Goal: Task Accomplishment & Management: Complete application form

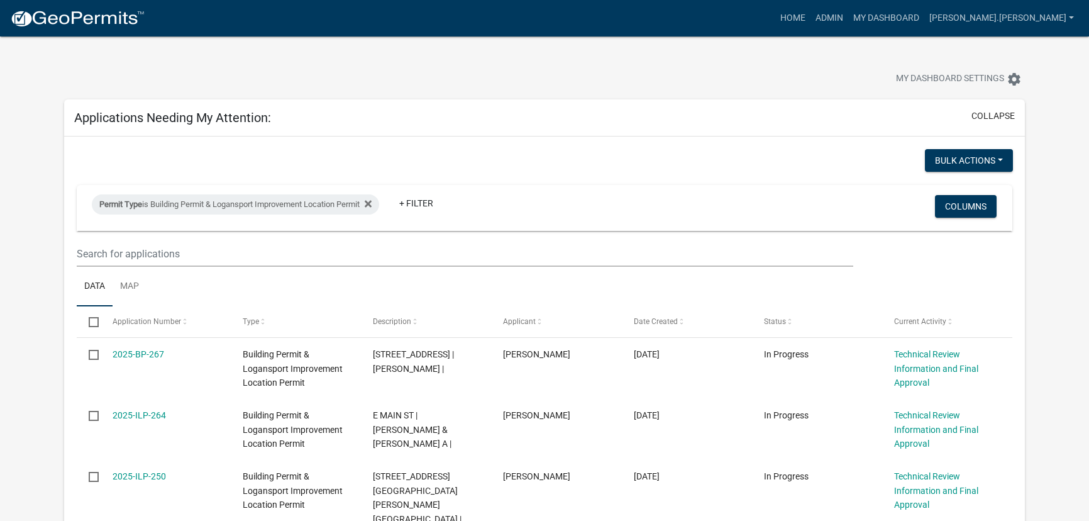
select select "3: 100"
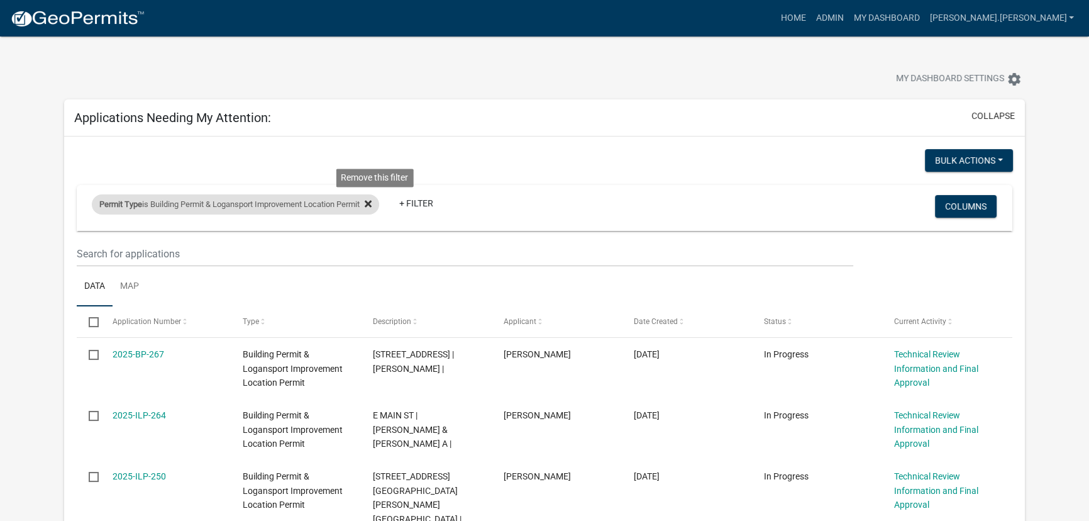
click at [372, 201] on icon at bounding box center [368, 204] width 7 height 10
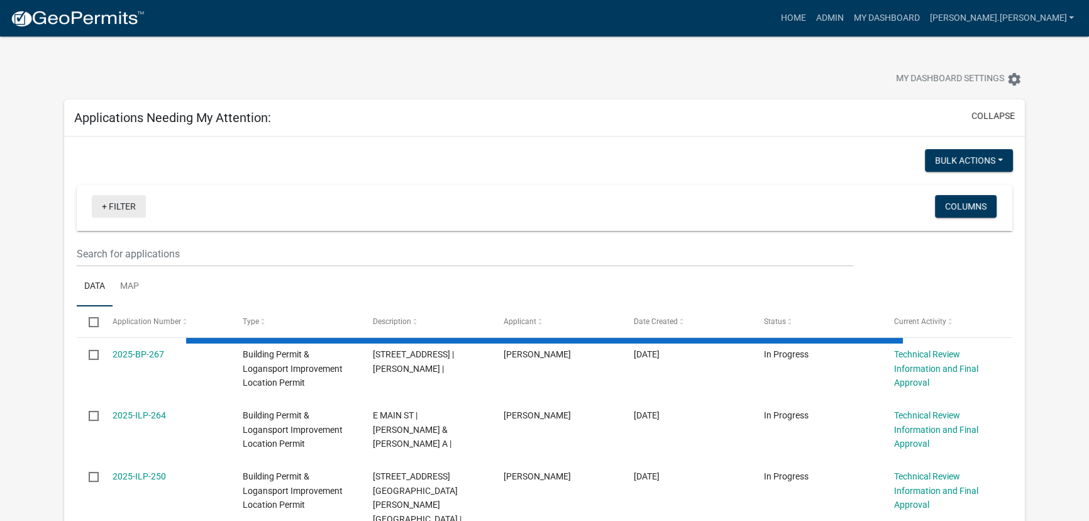
click at [123, 211] on link "+ Filter" at bounding box center [119, 206] width 54 height 23
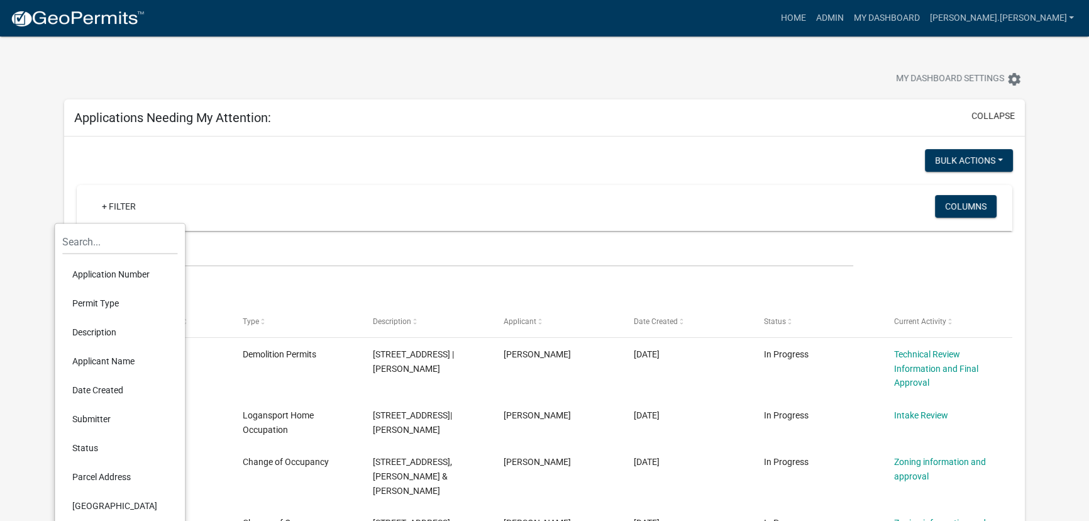
click at [100, 303] on li "Permit Type" at bounding box center [119, 303] width 115 height 29
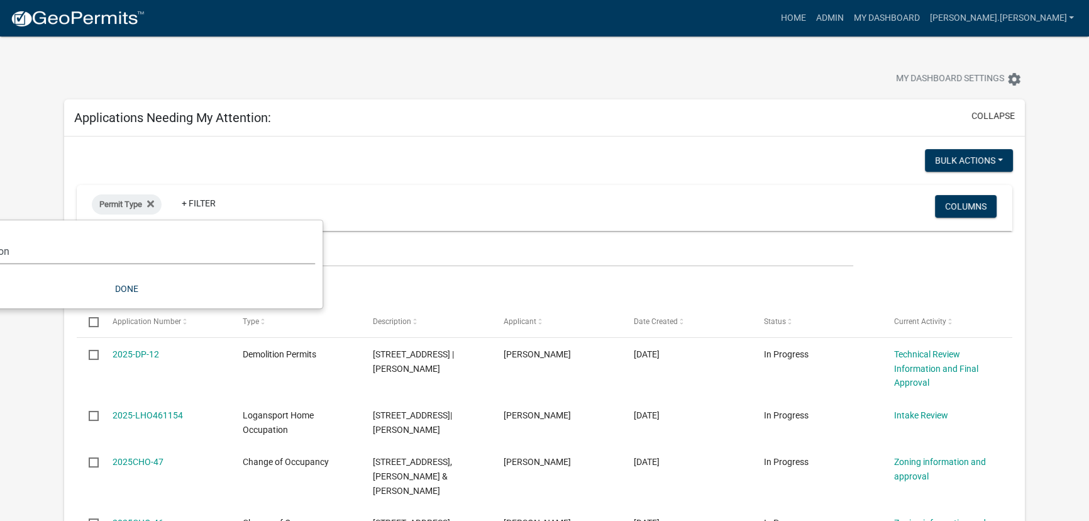
click at [128, 255] on select "Select an option *In Office GARAGE SALE Permit COMPLETED IN OFFICE ONLY Applica…" at bounding box center [126, 251] width 377 height 26
select select "c9b8eada-338b-4ab6-a3dd-31a623d71363"
click at [0, 238] on select "Select an option *In Office GARAGE SALE Permit COMPLETED IN OFFICE ONLY Applica…" at bounding box center [126, 251] width 377 height 26
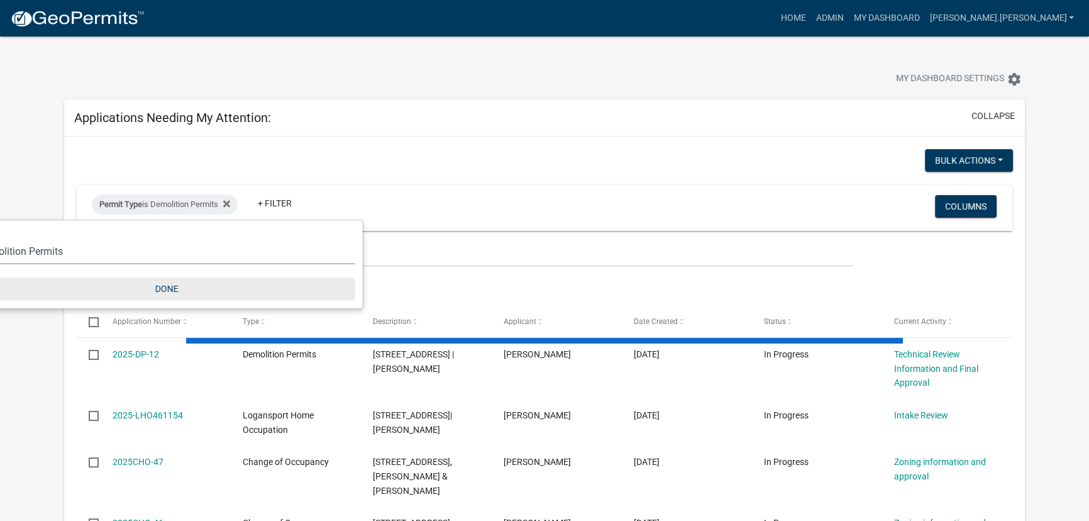
click at [177, 287] on button "Done" at bounding box center [166, 288] width 377 height 23
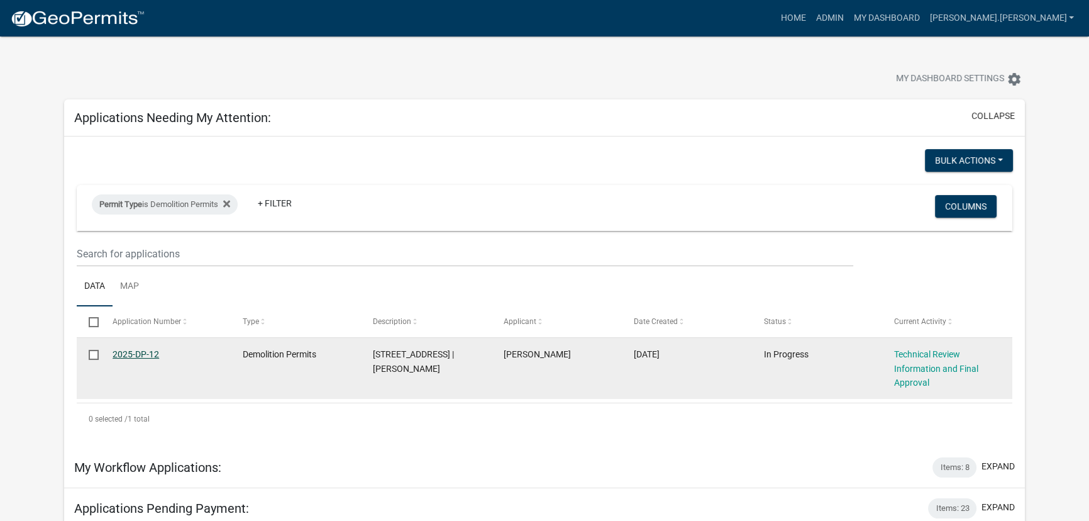
click at [141, 353] on link "2025-DP-12" at bounding box center [136, 354] width 47 height 10
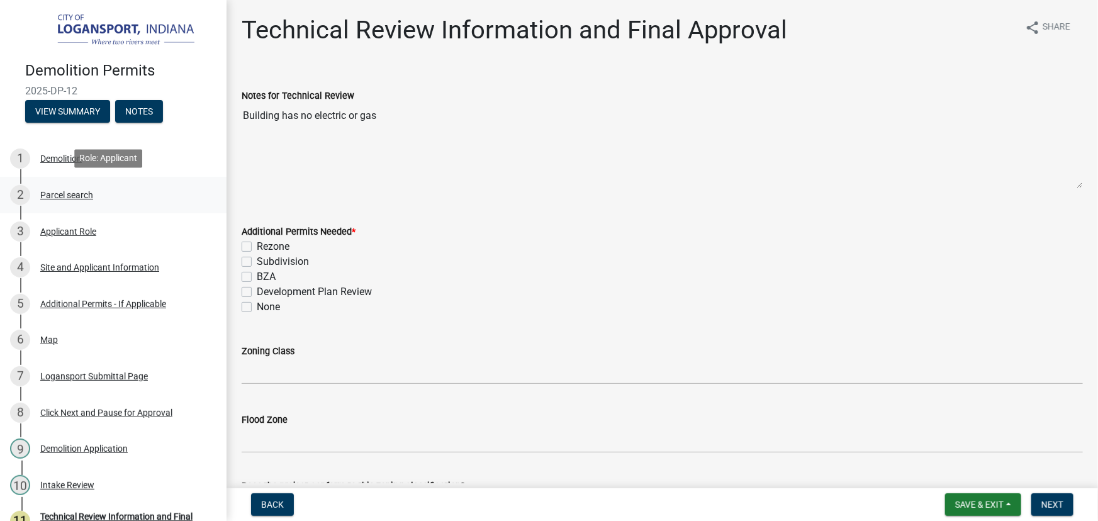
click at [87, 194] on div "Parcel search" at bounding box center [66, 195] width 53 height 9
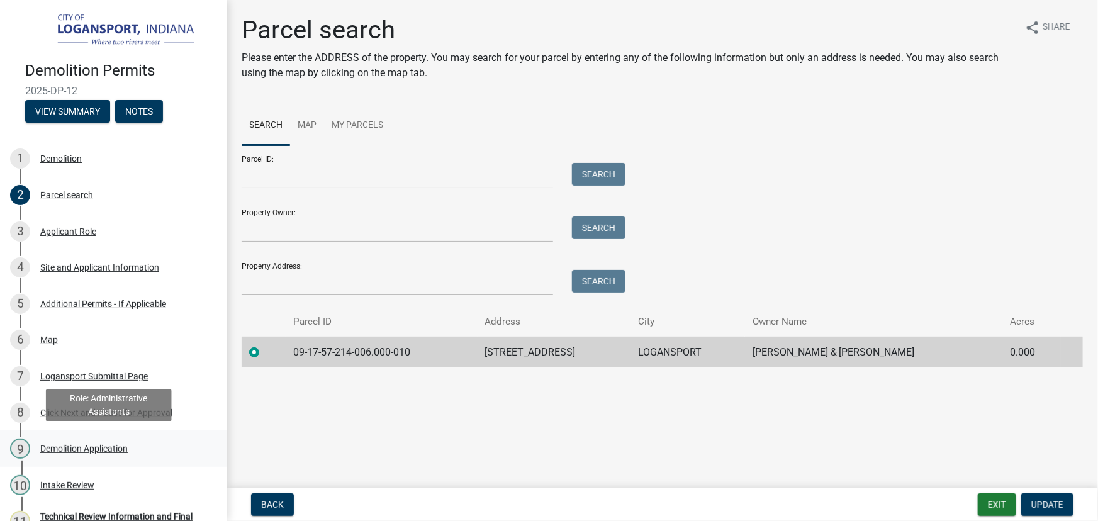
click at [77, 444] on div "Demolition Application" at bounding box center [83, 448] width 87 height 9
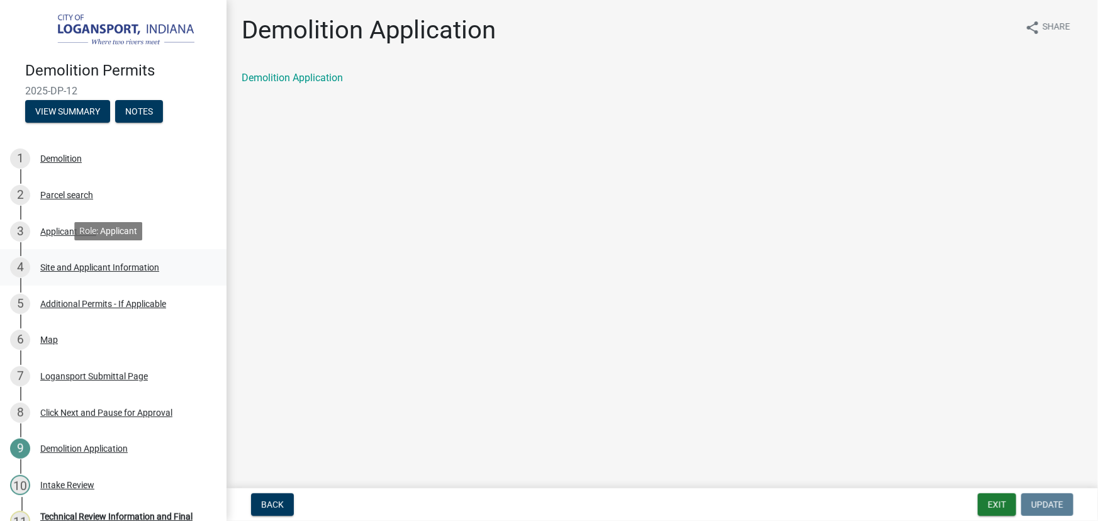
click at [94, 264] on div "Site and Applicant Information" at bounding box center [99, 267] width 119 height 9
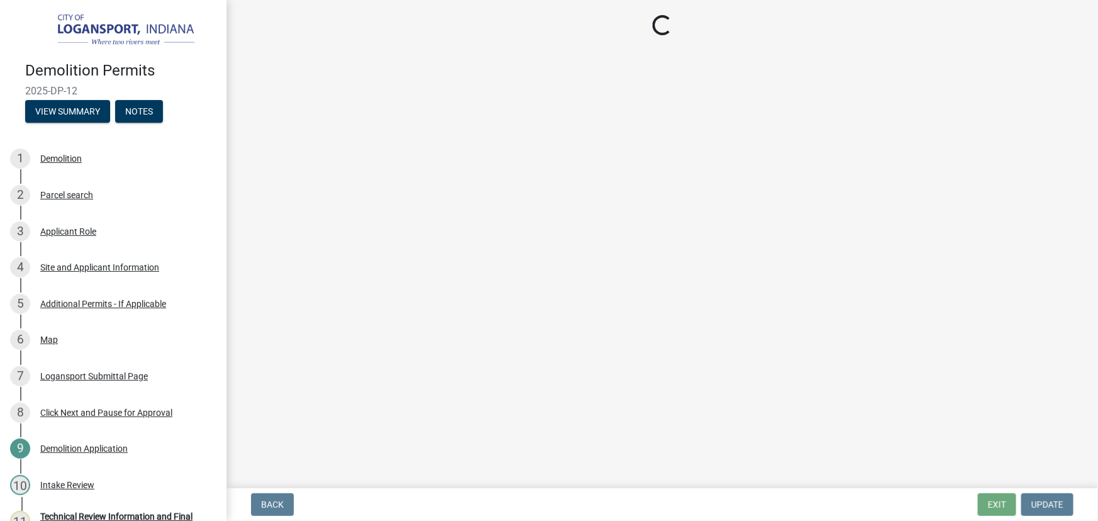
select select "62802869-e470-474a-8a4c-8dbe1ccdd5ac"
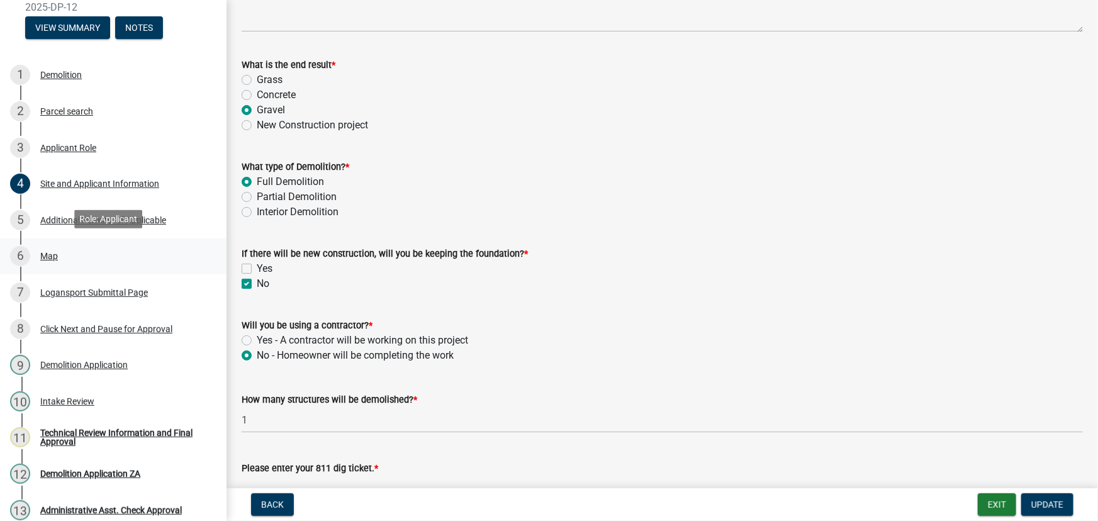
scroll to position [214, 0]
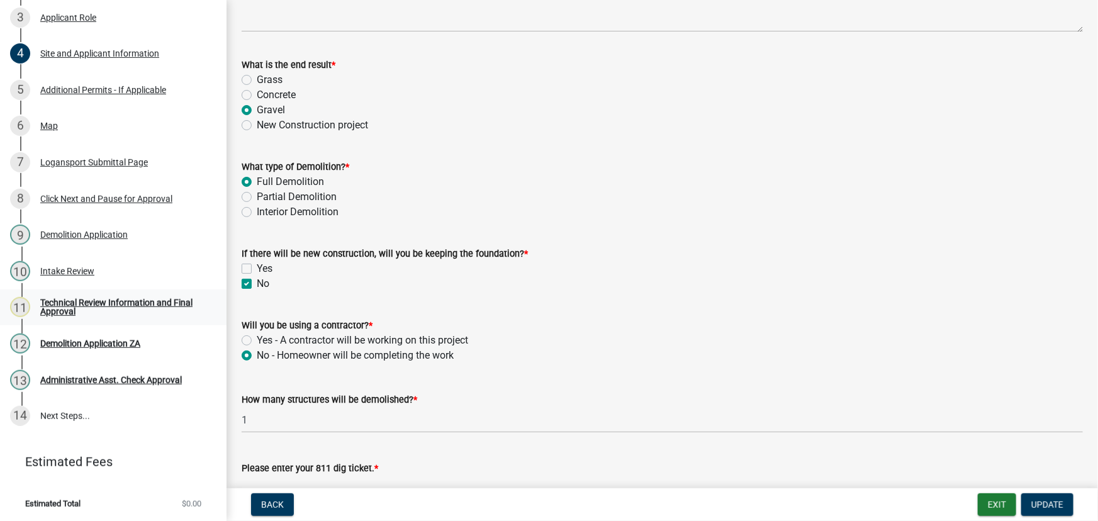
click at [75, 314] on div "11 Technical Review Information and Final Approval" at bounding box center [108, 307] width 196 height 20
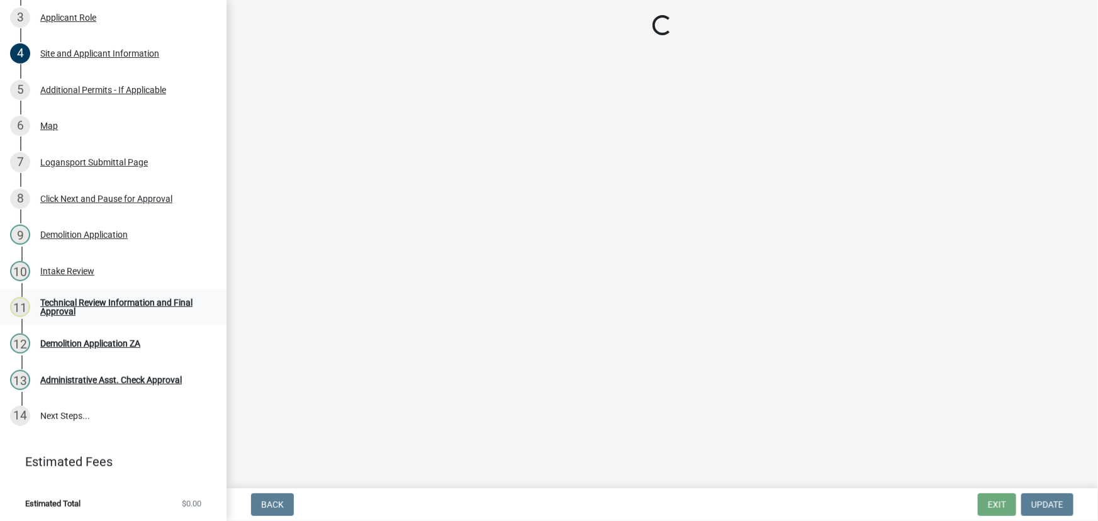
scroll to position [0, 0]
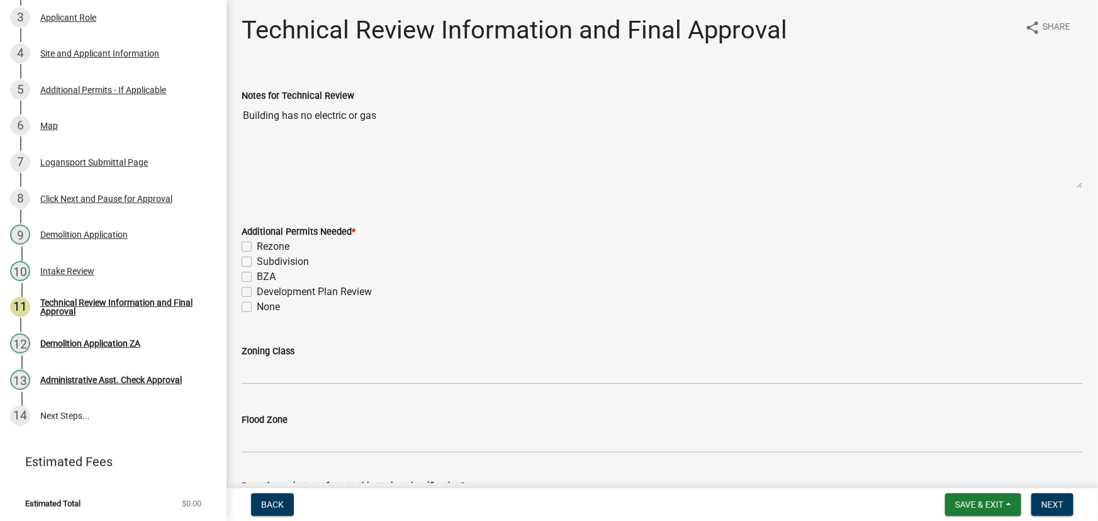
click at [257, 308] on label "None" at bounding box center [268, 306] width 23 height 15
click at [257, 308] on input "None" at bounding box center [261, 303] width 8 height 8
checkbox input "true"
checkbox input "false"
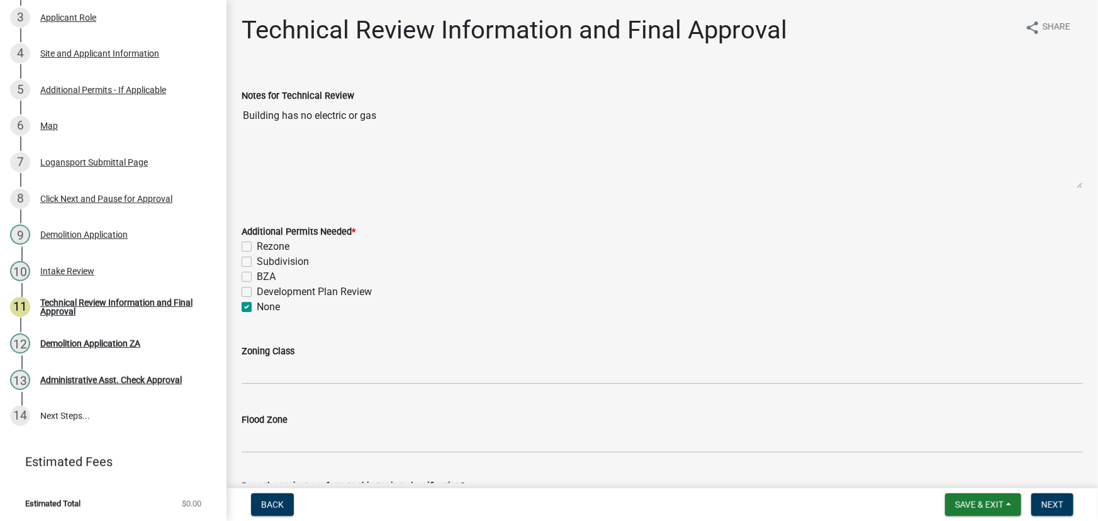
checkbox input "false"
checkbox input "true"
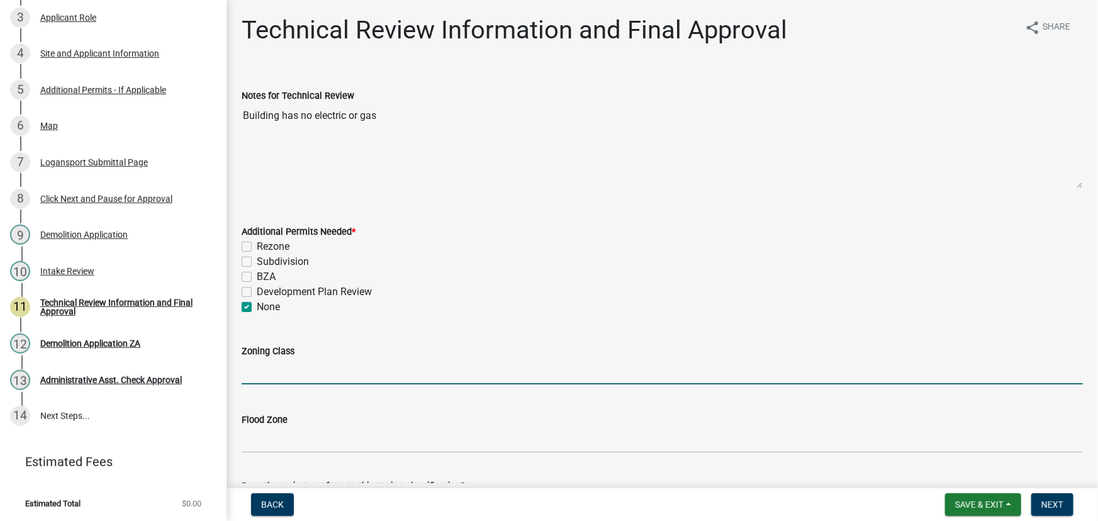
click at [273, 372] on input "Zoning Class" at bounding box center [662, 372] width 841 height 26
type input "R3"
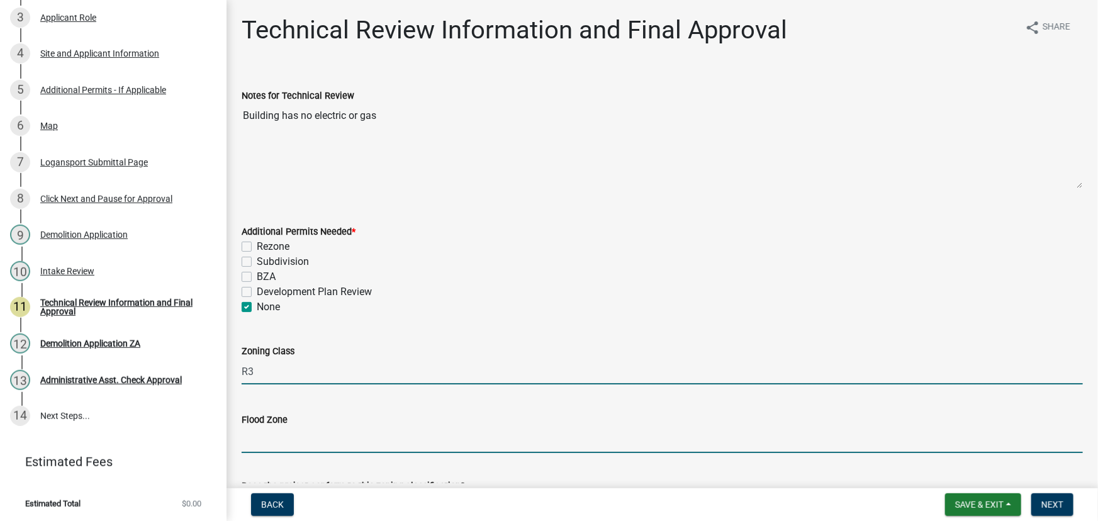
click at [260, 441] on input "Flood Zone" at bounding box center [662, 440] width 841 height 26
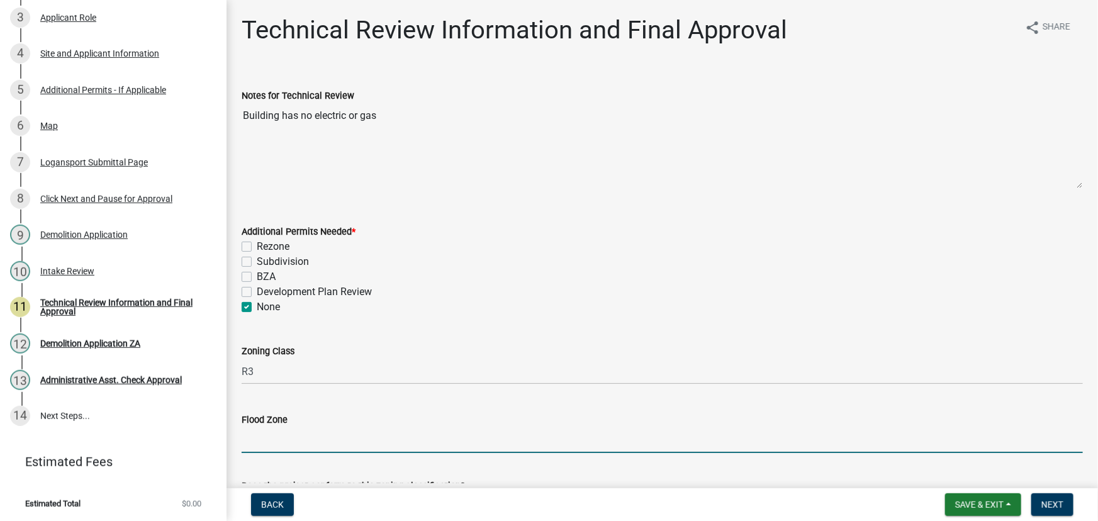
type input "X"
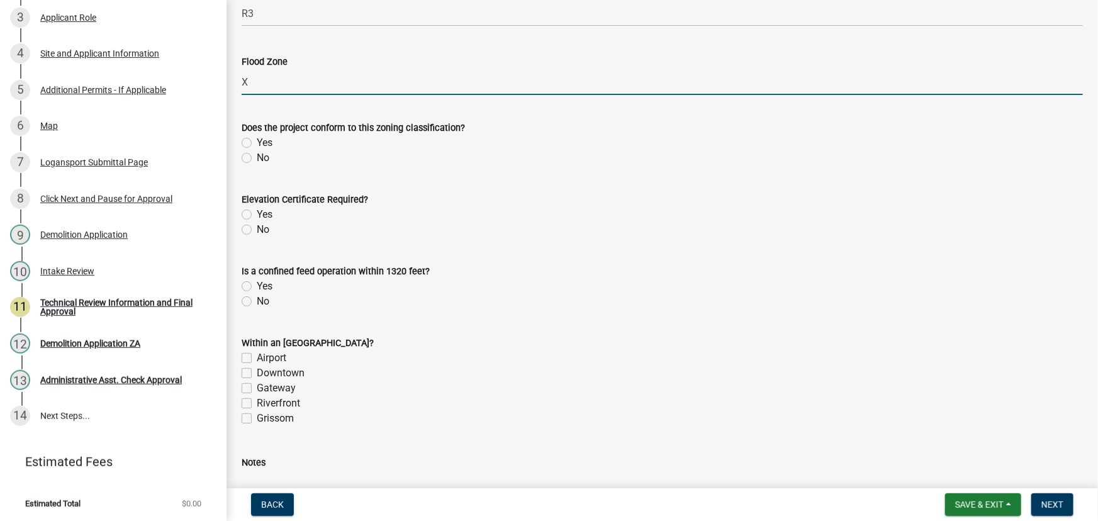
scroll to position [400, 0]
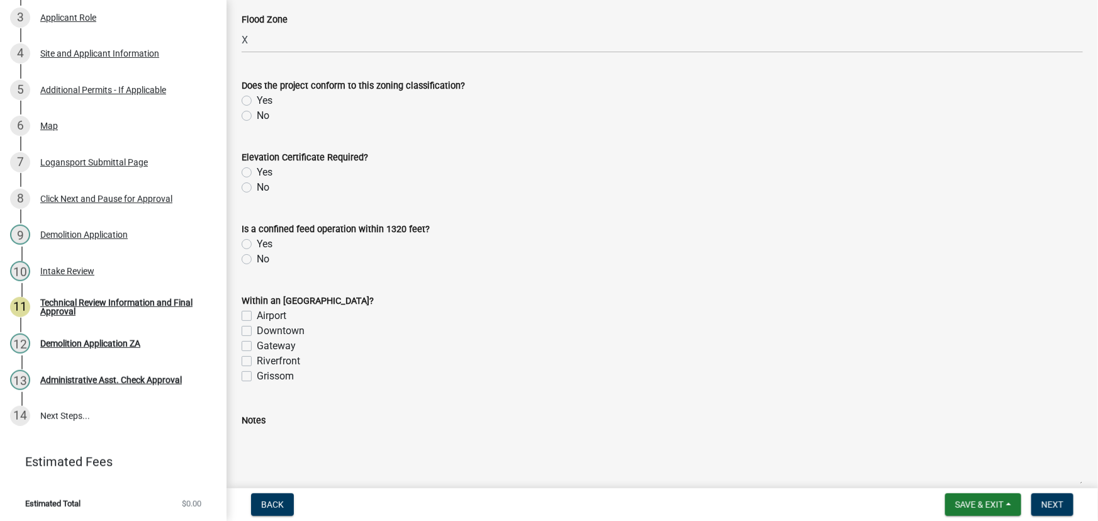
drag, startPoint x: 245, startPoint y: 99, endPoint x: 246, endPoint y: 113, distance: 14.5
click at [257, 100] on label "Yes" at bounding box center [265, 100] width 16 height 15
click at [257, 100] on input "Yes" at bounding box center [261, 97] width 8 height 8
radio input "true"
click at [257, 184] on label "No" at bounding box center [263, 187] width 13 height 15
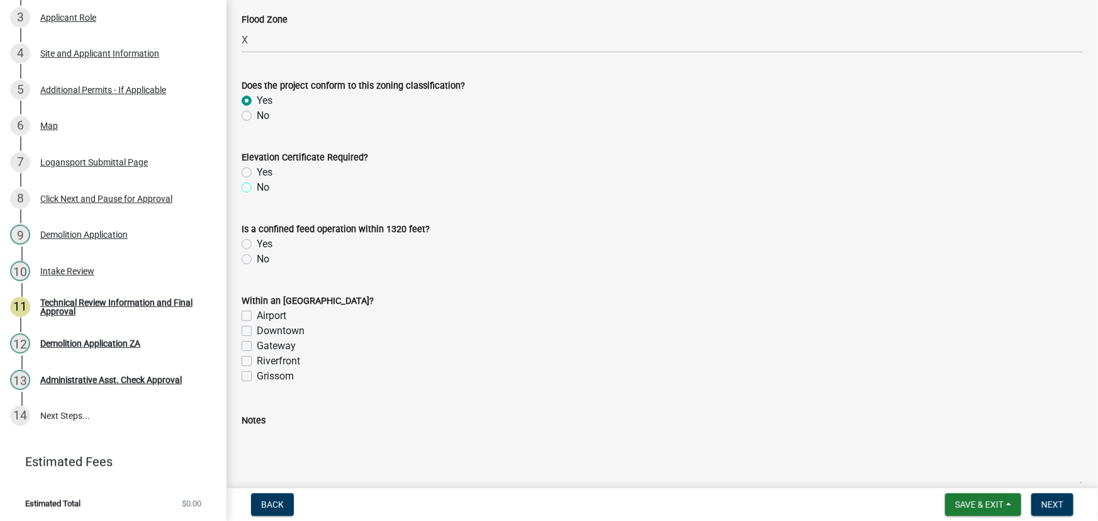
click at [257, 184] on input "No" at bounding box center [261, 184] width 8 height 8
radio input "true"
click at [257, 259] on label "No" at bounding box center [263, 259] width 13 height 15
click at [257, 259] on input "No" at bounding box center [261, 256] width 8 height 8
radio input "true"
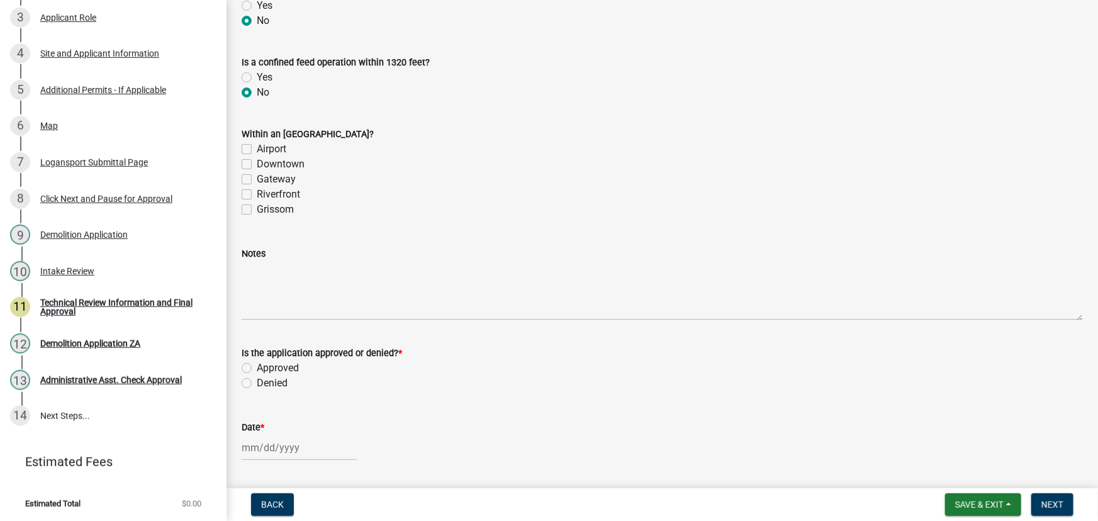
scroll to position [572, 0]
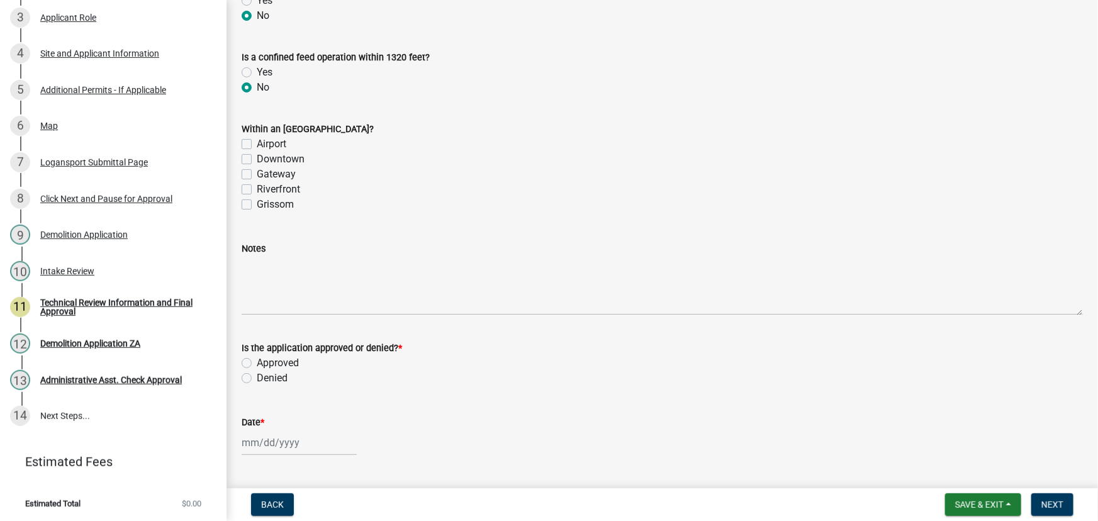
click at [257, 363] on label "Approved" at bounding box center [278, 362] width 42 height 15
click at [257, 363] on input "Approved" at bounding box center [261, 359] width 8 height 8
radio input "true"
click at [276, 442] on div at bounding box center [299, 443] width 115 height 26
select select "8"
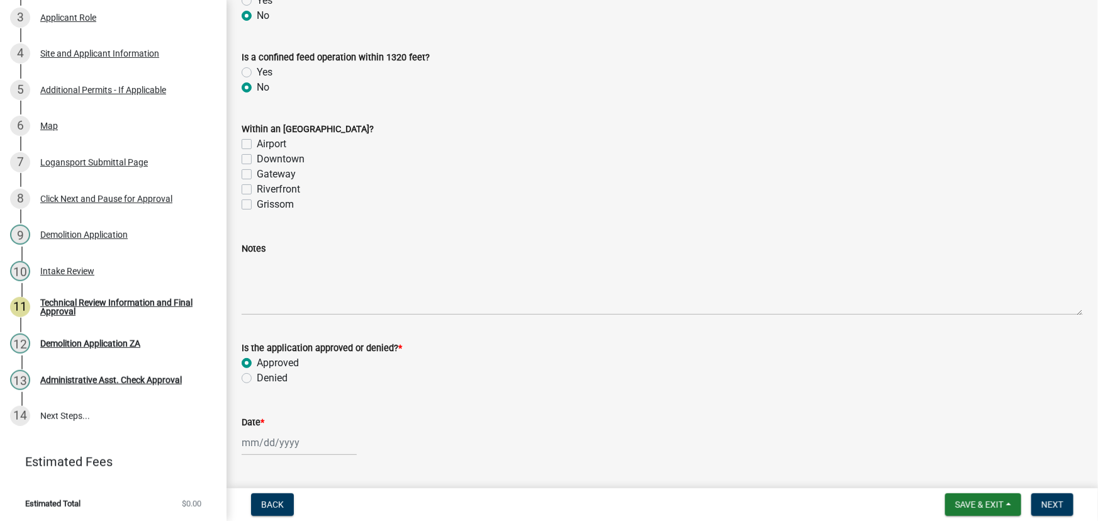
select select "2025"
click at [277, 357] on div "12" at bounding box center [274, 355] width 20 height 20
type input "[DATE]"
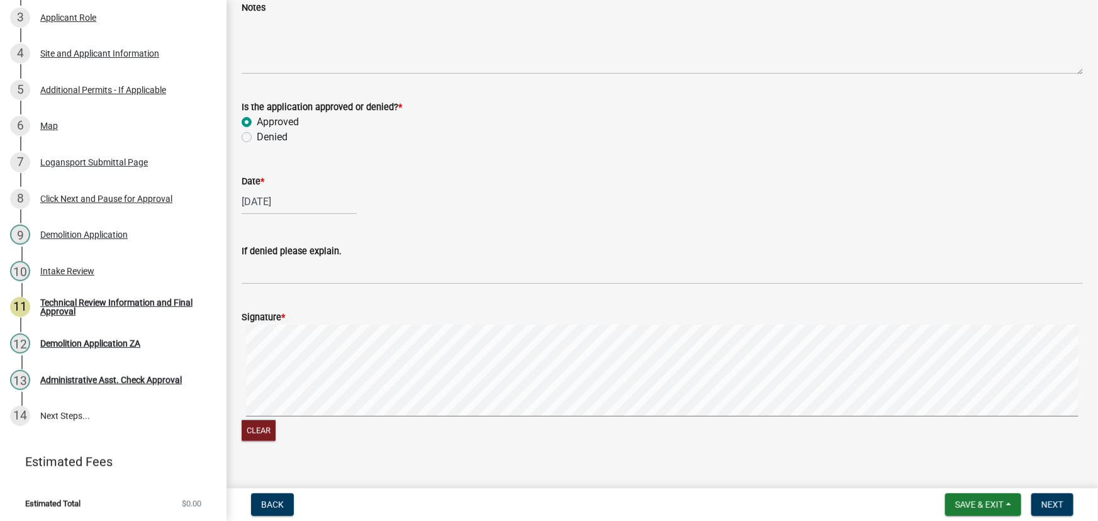
scroll to position [833, 0]
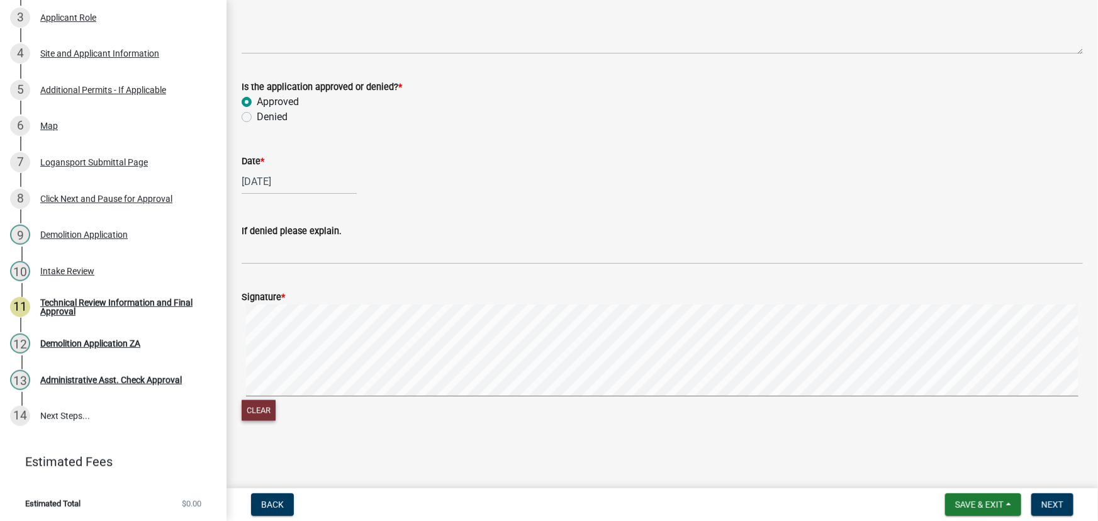
click at [265, 413] on button "Clear" at bounding box center [259, 410] width 34 height 21
click at [1045, 499] on span "Next" at bounding box center [1052, 504] width 22 height 10
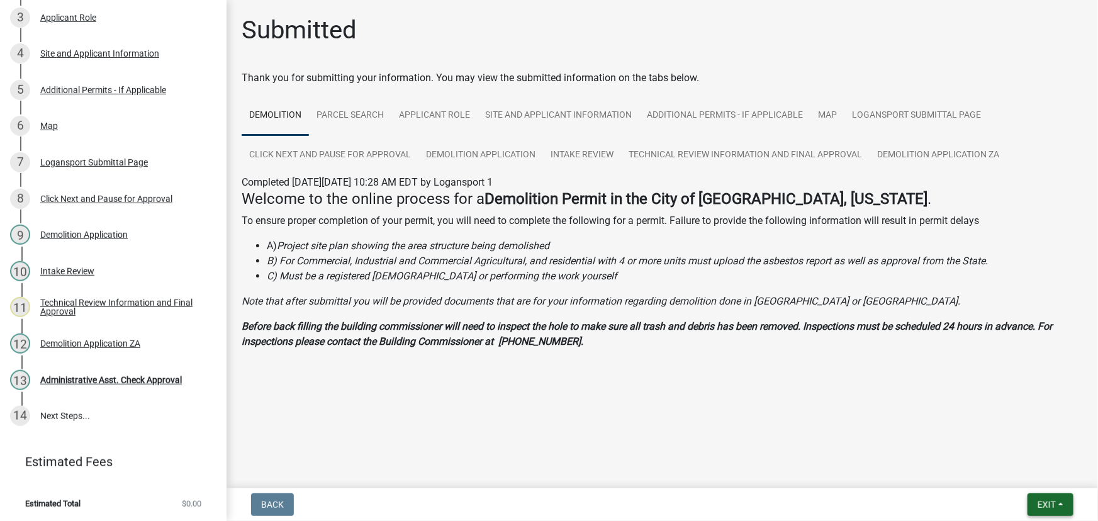
click at [1054, 507] on span "Exit" at bounding box center [1046, 504] width 18 height 10
click at [1027, 469] on button "Save & Exit" at bounding box center [1022, 472] width 101 height 30
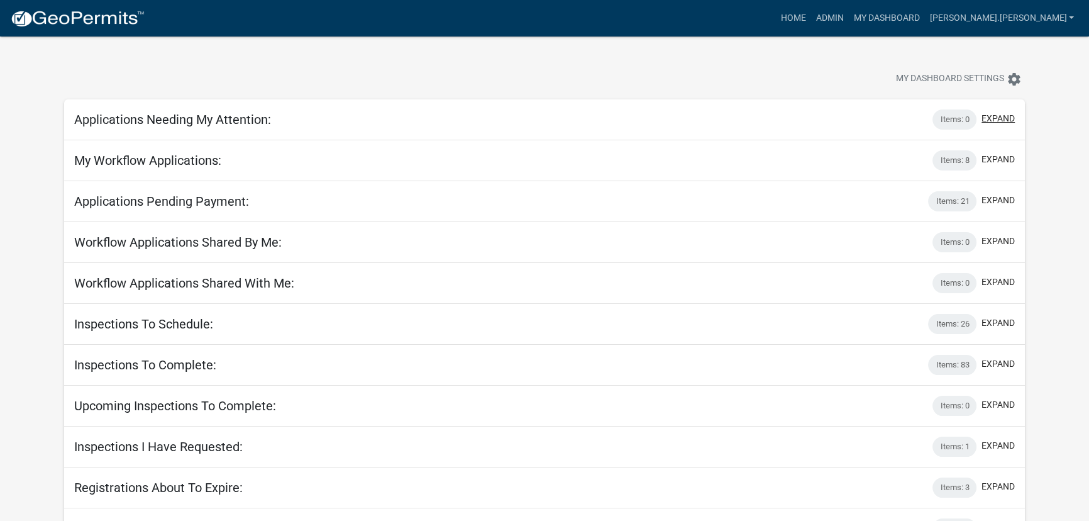
click at [988, 113] on button "expand" at bounding box center [998, 118] width 33 height 13
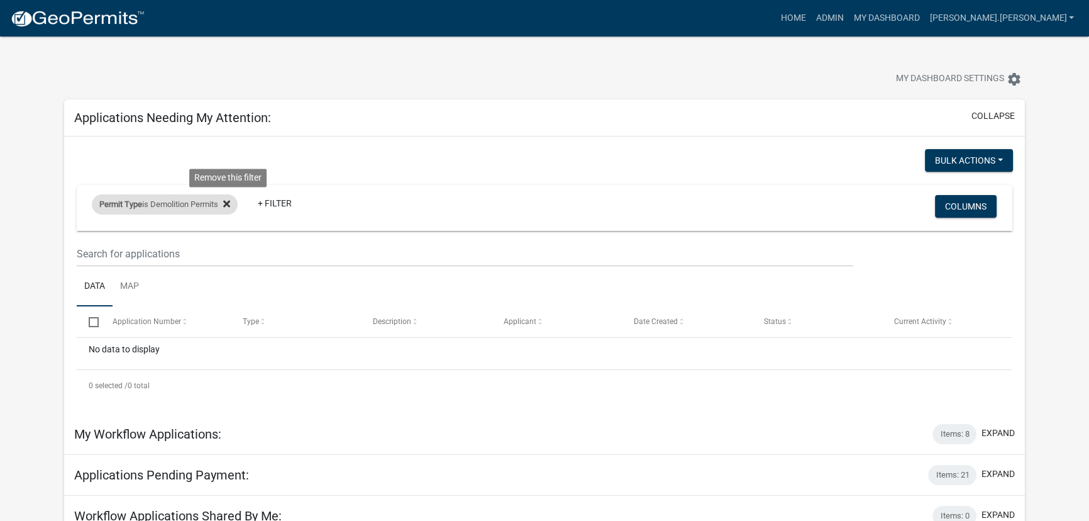
click at [227, 204] on icon at bounding box center [226, 204] width 7 height 10
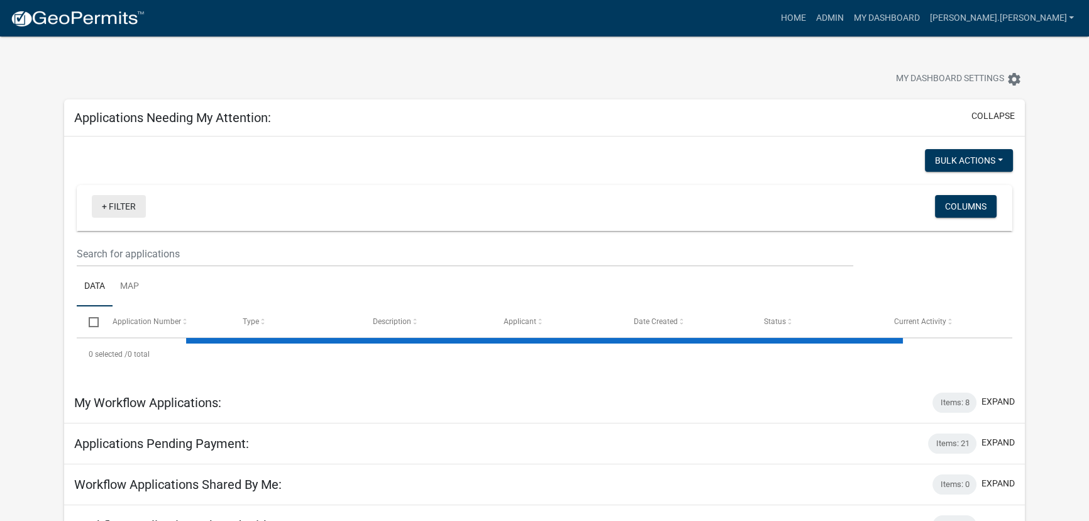
click at [113, 204] on link "+ Filter" at bounding box center [119, 206] width 54 height 23
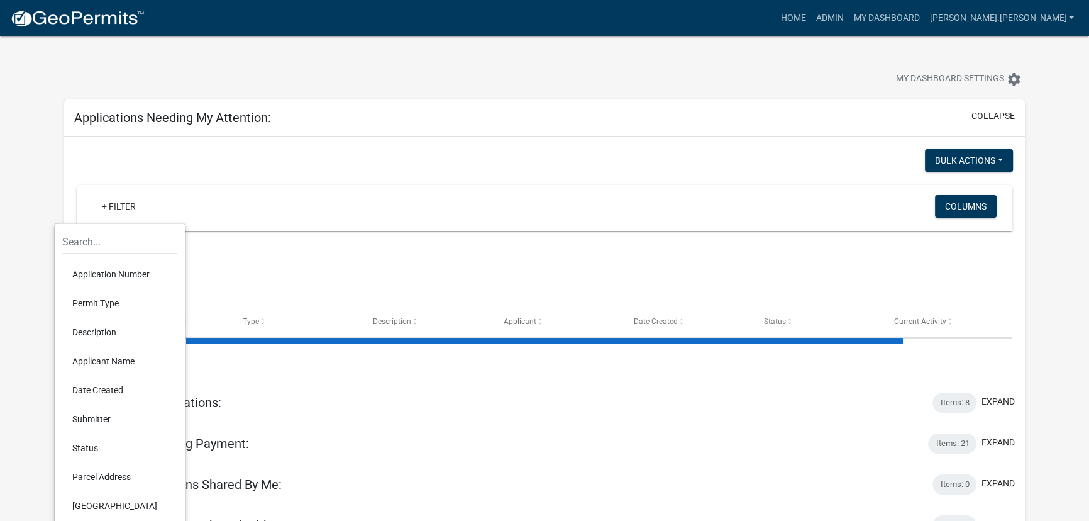
click at [94, 299] on li "Permit Type" at bounding box center [119, 303] width 115 height 29
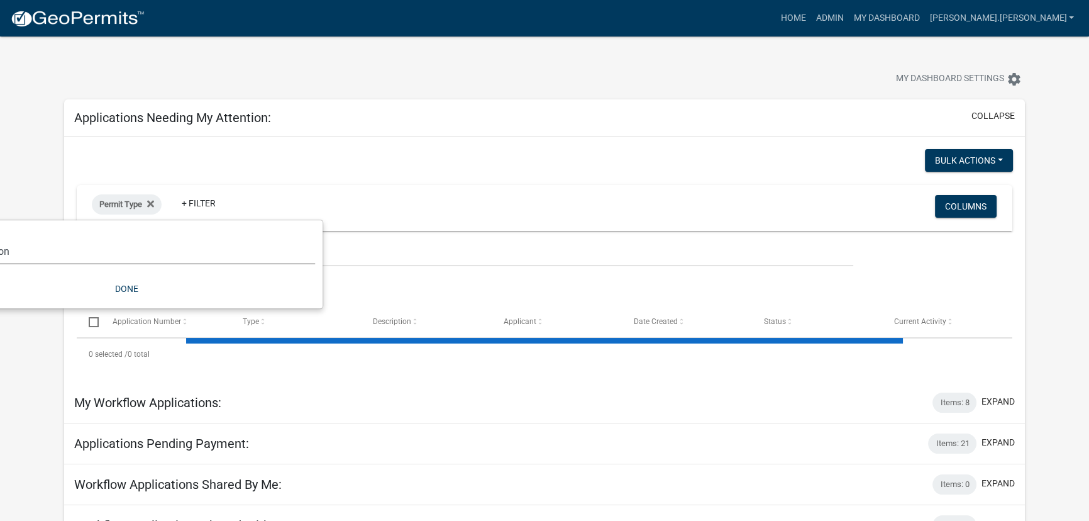
click at [159, 257] on select "Select an option *In Office GARAGE SALE Permit COMPLETED IN OFFICE ONLY Applica…" at bounding box center [126, 251] width 377 height 26
select select "3: 100"
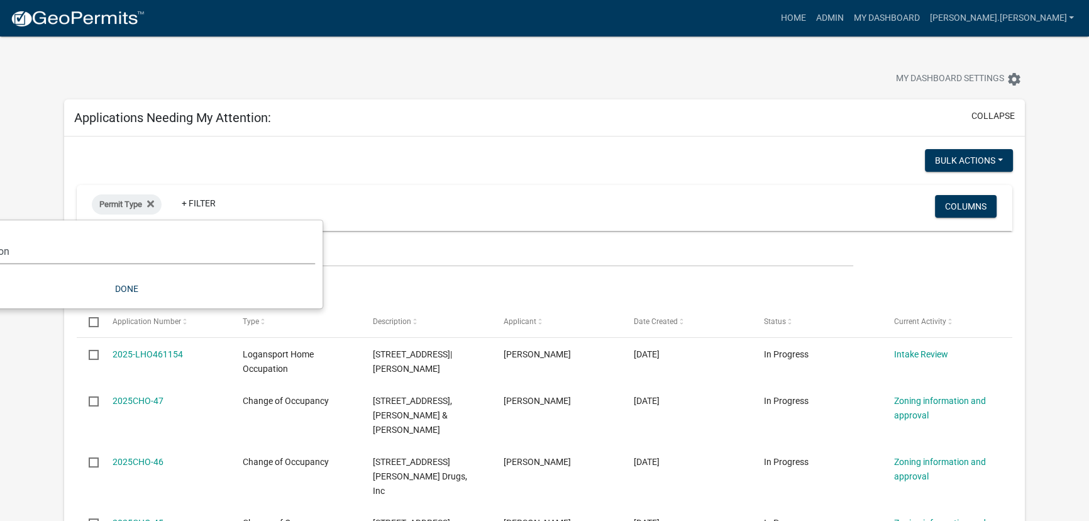
select select "30785898-e91e-4a05-86c2-4c4b36c5c0be"
click at [0, 238] on select "Select an option *In Office GARAGE SALE Permit COMPLETED IN OFFICE ONLY Applica…" at bounding box center [126, 251] width 377 height 26
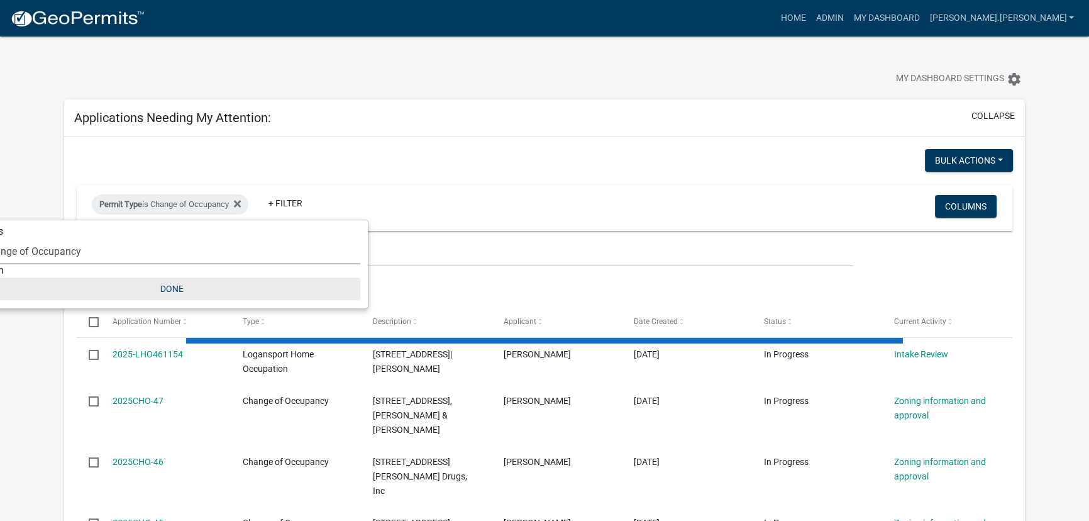
click at [176, 287] on button "Done" at bounding box center [171, 288] width 377 height 23
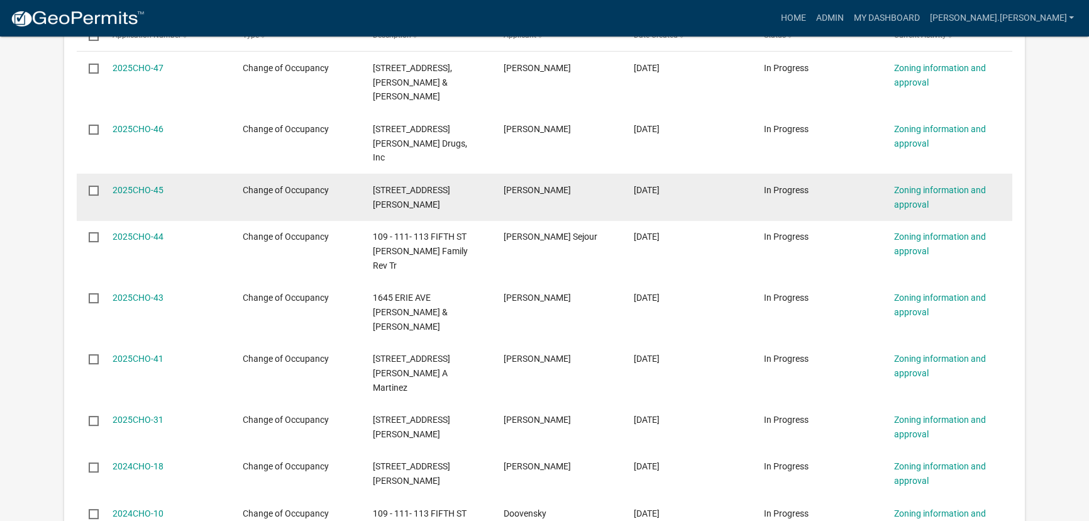
scroll to position [286, 0]
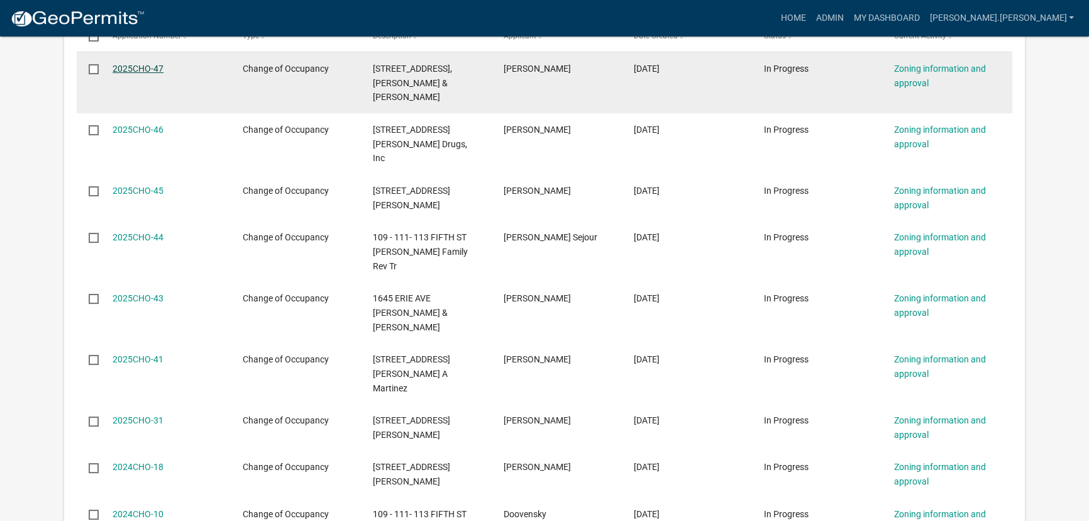
click at [148, 67] on link "2025CHO-47" at bounding box center [138, 69] width 51 height 10
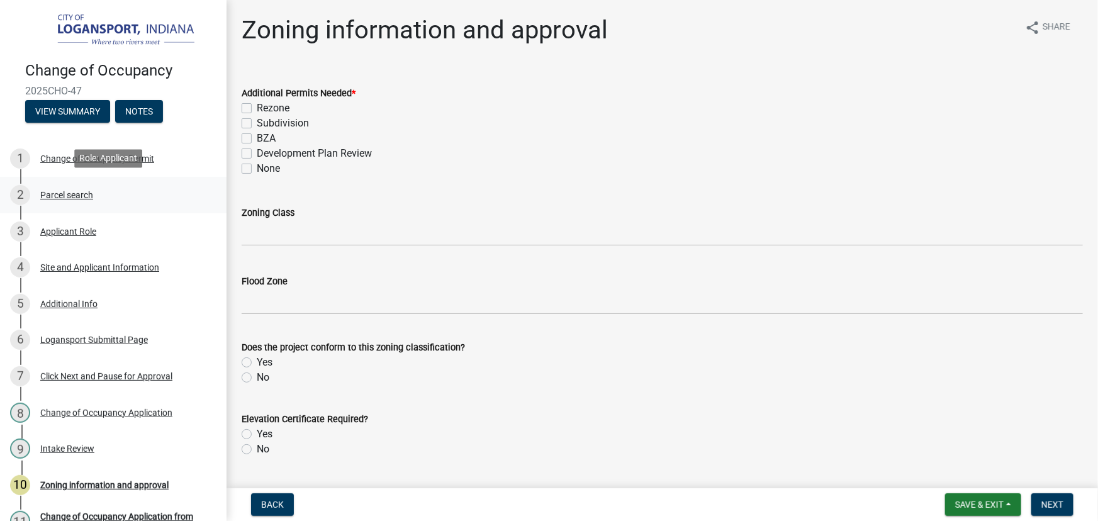
click at [57, 195] on div "Parcel search" at bounding box center [66, 195] width 53 height 9
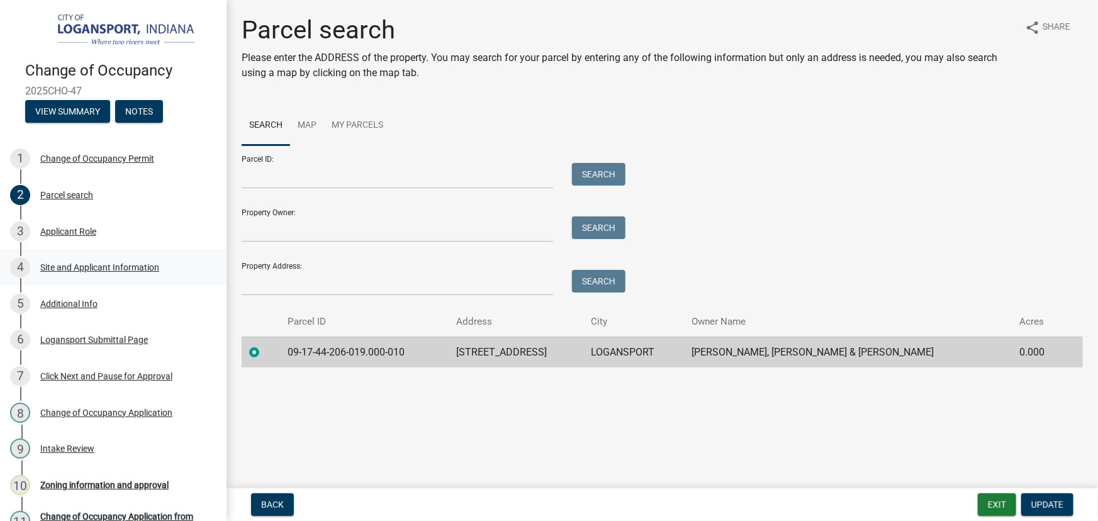
click at [78, 267] on div "Site and Applicant Information" at bounding box center [99, 267] width 119 height 9
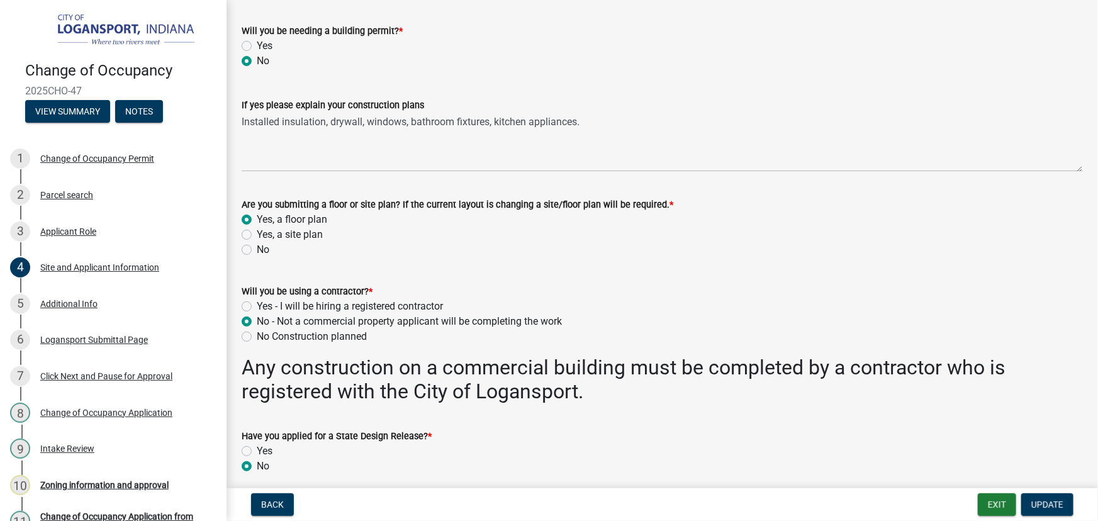
scroll to position [823, 0]
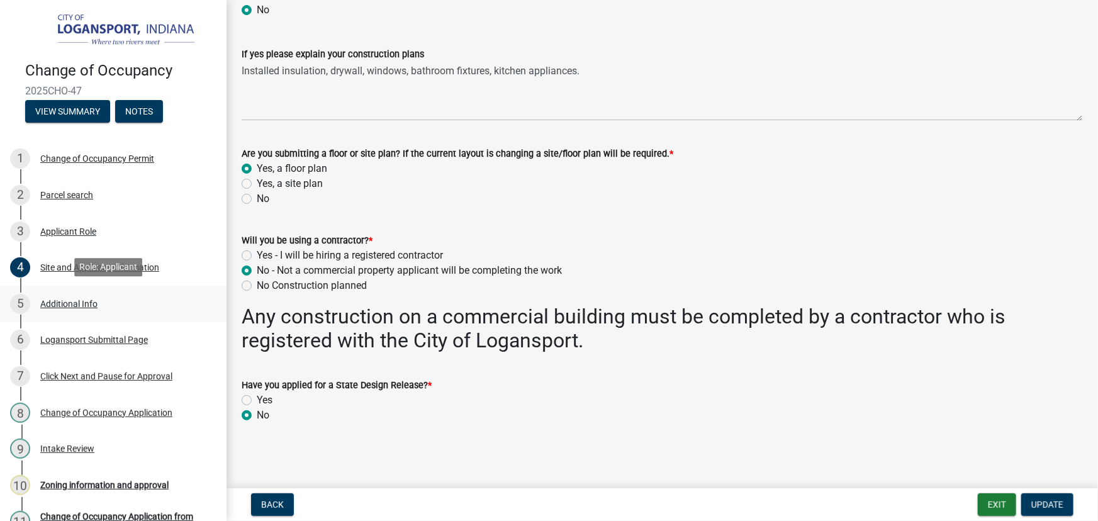
click at [54, 304] on div "Additional Info" at bounding box center [68, 303] width 57 height 9
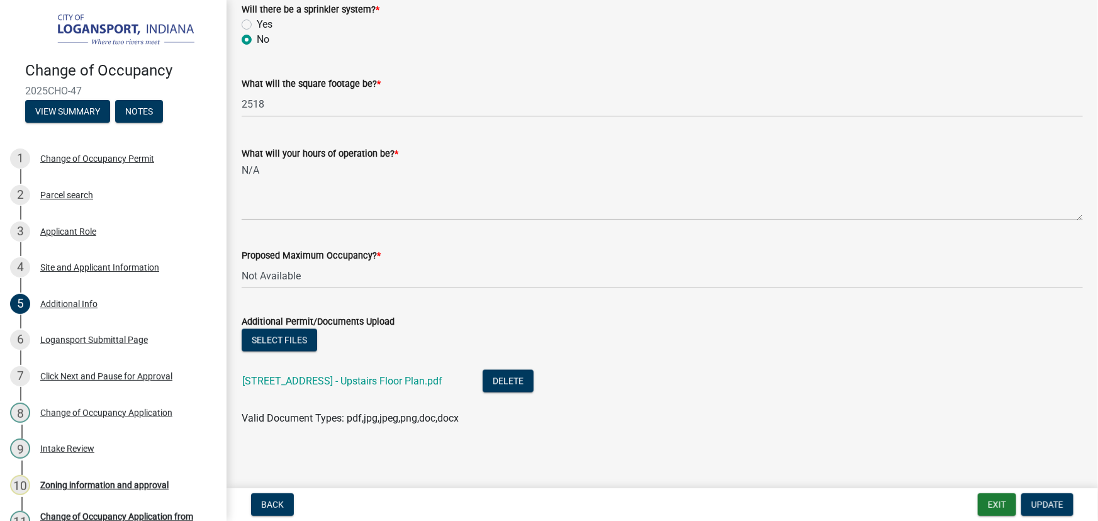
scroll to position [1097, 0]
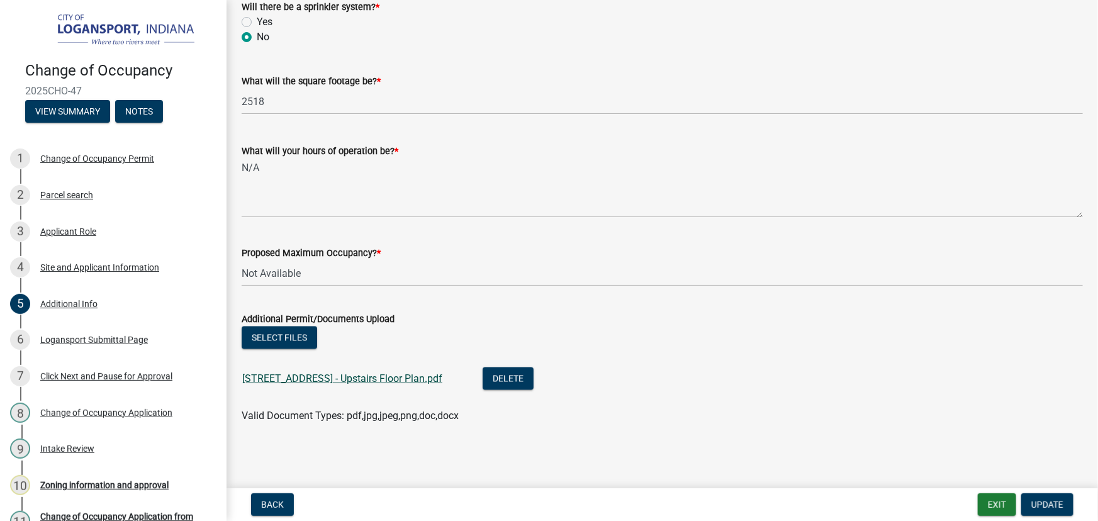
click at [339, 379] on link "[STREET_ADDRESS] - Upstairs Floor Plan.pdf" at bounding box center [342, 378] width 200 height 12
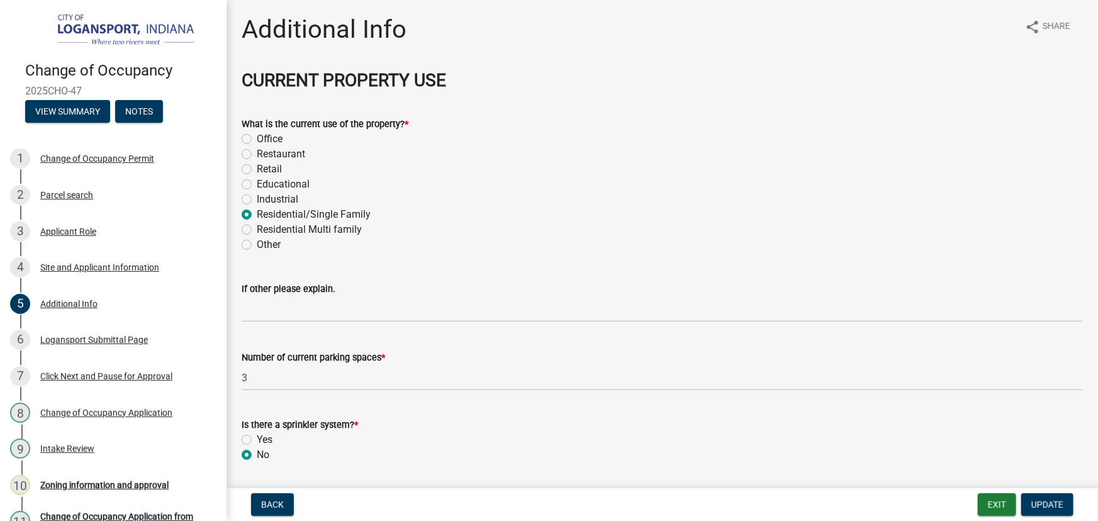
scroll to position [0, 0]
click at [72, 265] on div "Site and Applicant Information" at bounding box center [99, 267] width 119 height 9
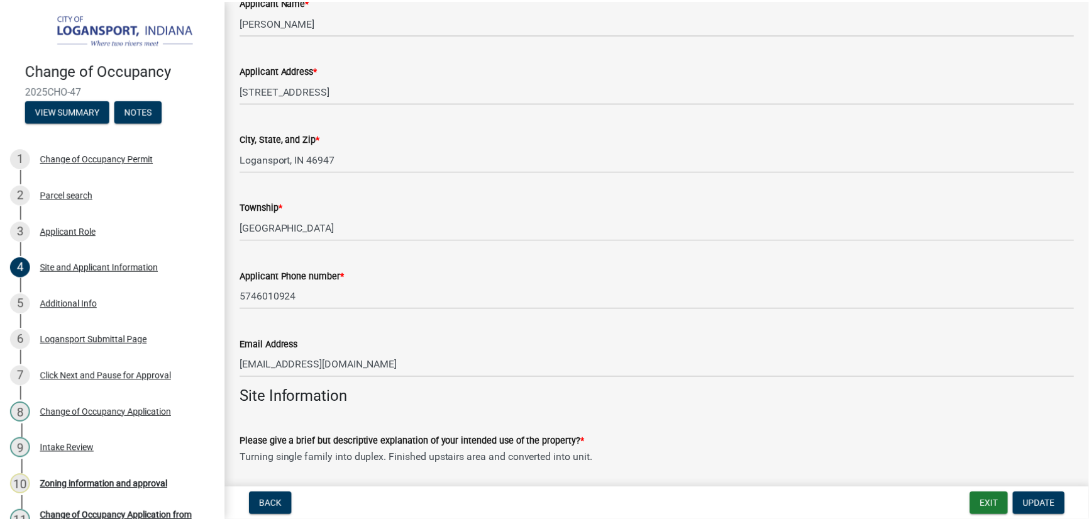
scroll to position [228, 0]
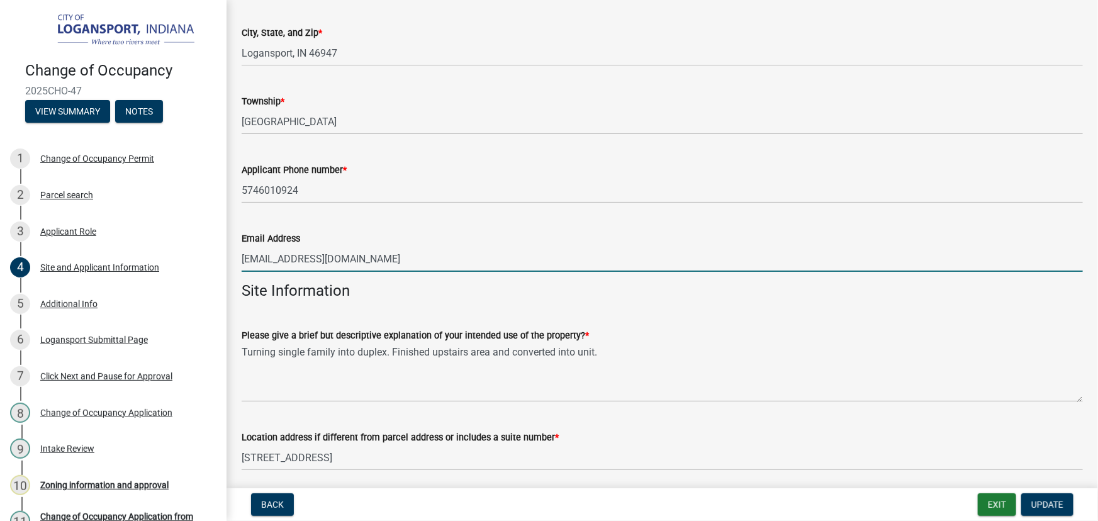
drag, startPoint x: 379, startPoint y: 252, endPoint x: 239, endPoint y: 259, distance: 139.8
click at [238, 259] on div "Email Address [EMAIL_ADDRESS][DOMAIN_NAME]" at bounding box center [662, 242] width 860 height 58
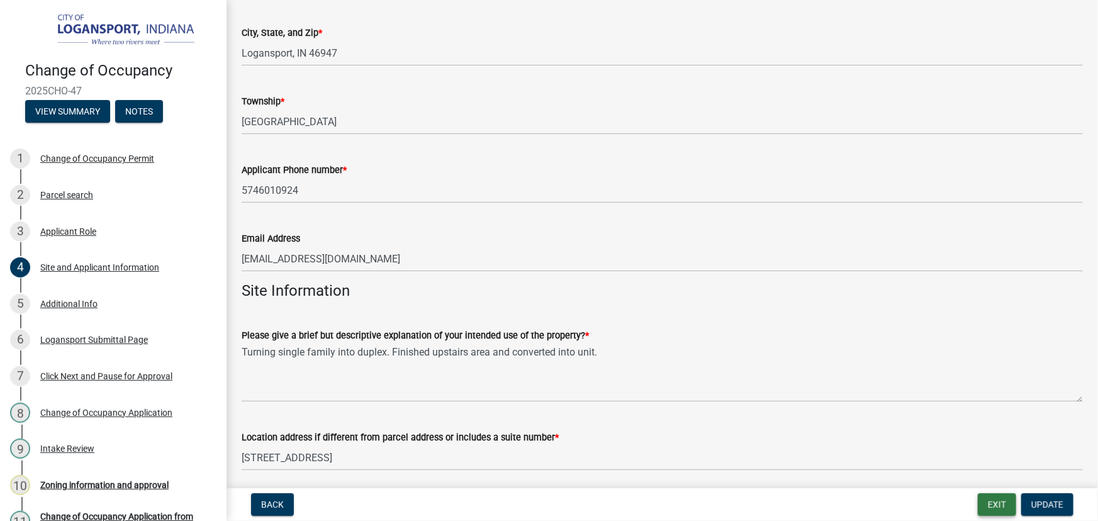
click at [1000, 508] on button "Exit" at bounding box center [996, 504] width 38 height 23
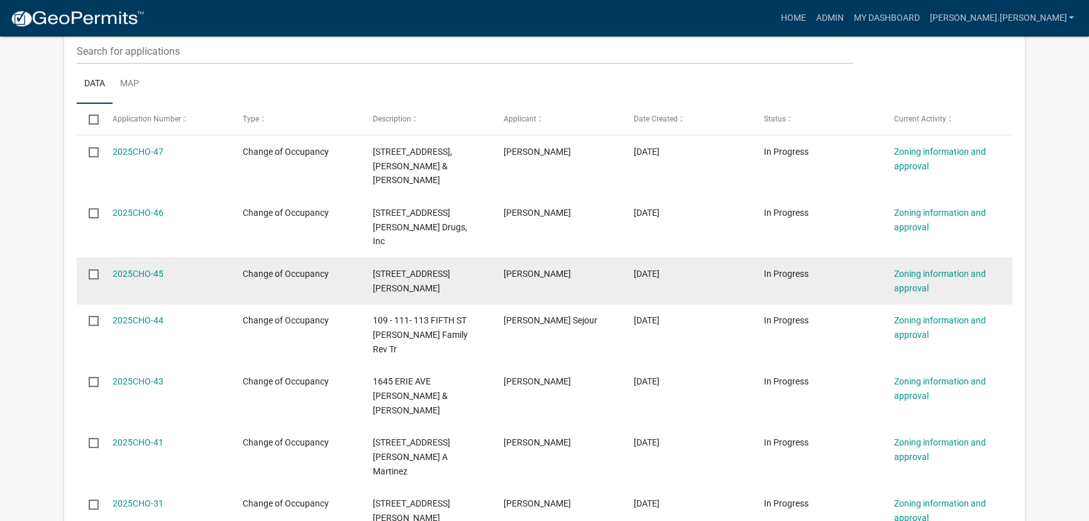
scroll to position [228, 0]
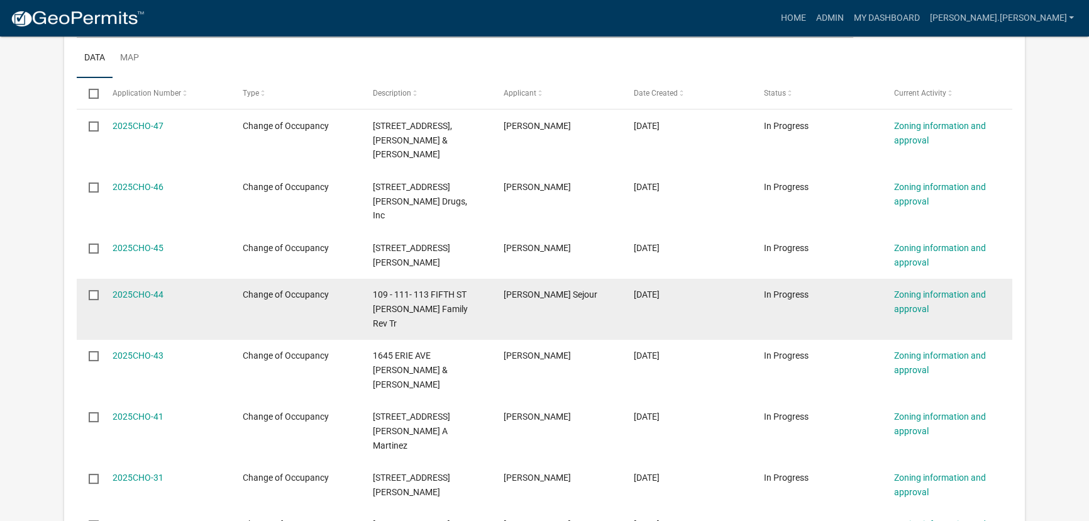
click at [155, 287] on div "2025CHO-44" at bounding box center [166, 294] width 106 height 14
click at [139, 289] on link "2025CHO-44" at bounding box center [138, 294] width 51 height 10
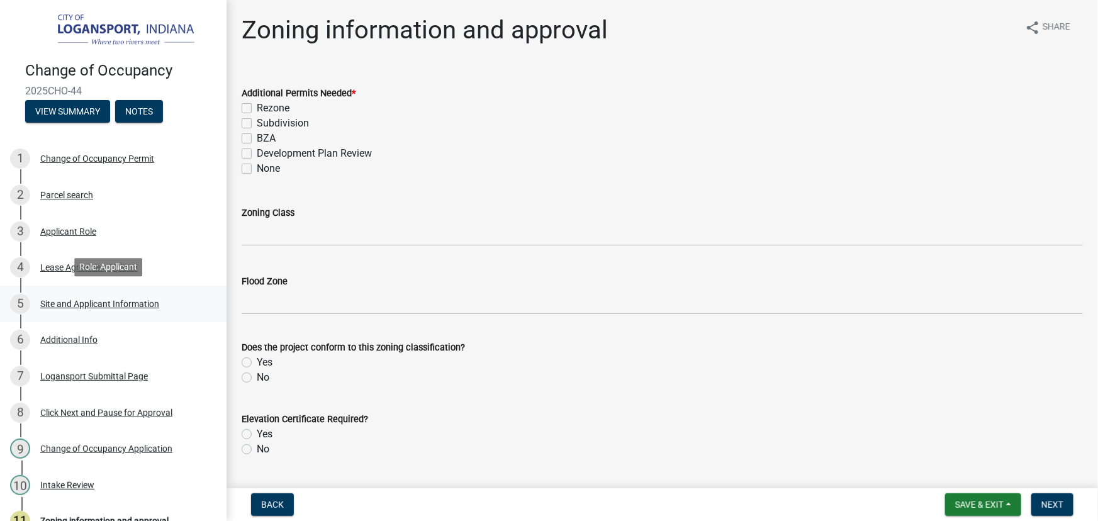
click at [85, 299] on div "Site and Applicant Information" at bounding box center [99, 303] width 119 height 9
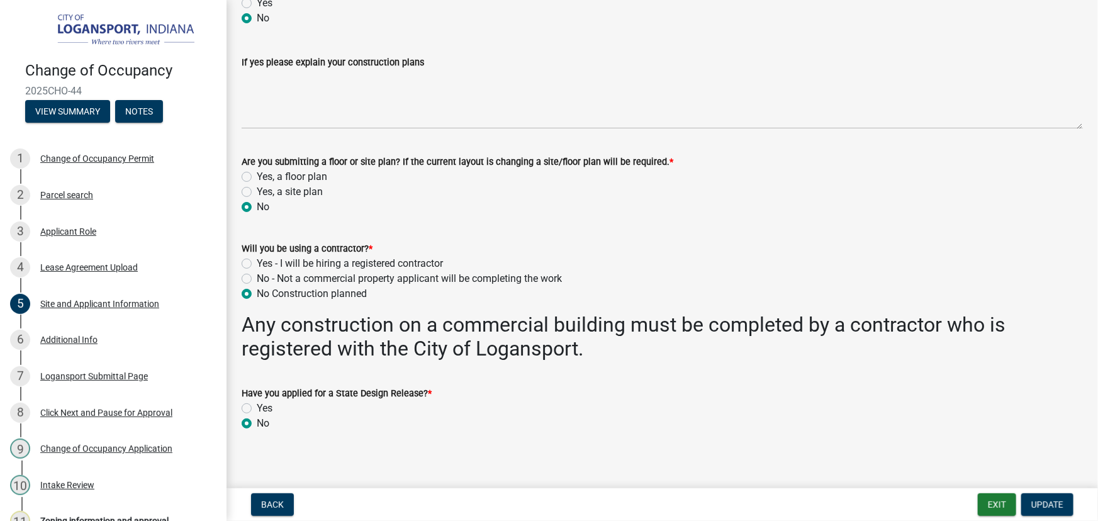
scroll to position [823, 0]
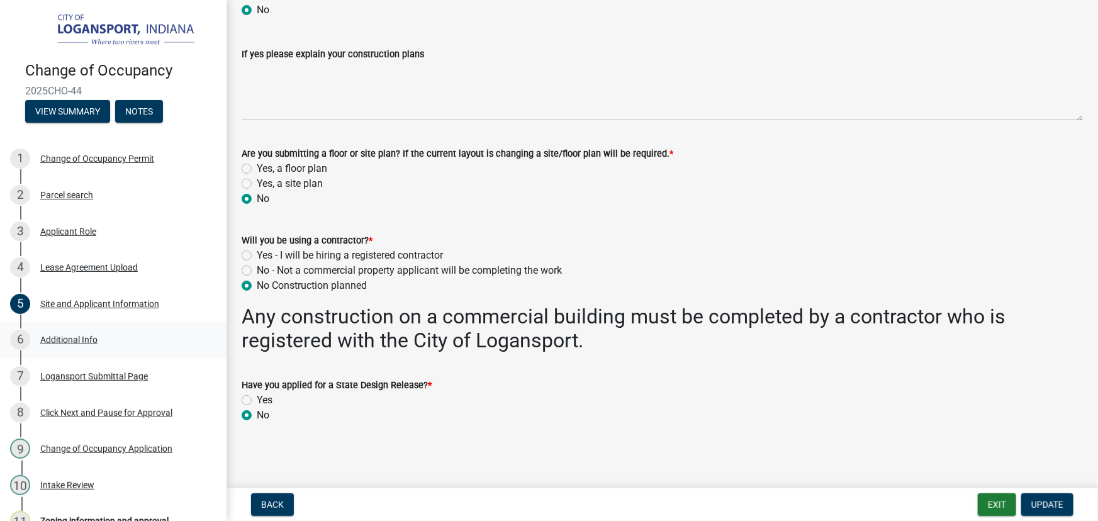
click at [81, 339] on div "Additional Info" at bounding box center [68, 339] width 57 height 9
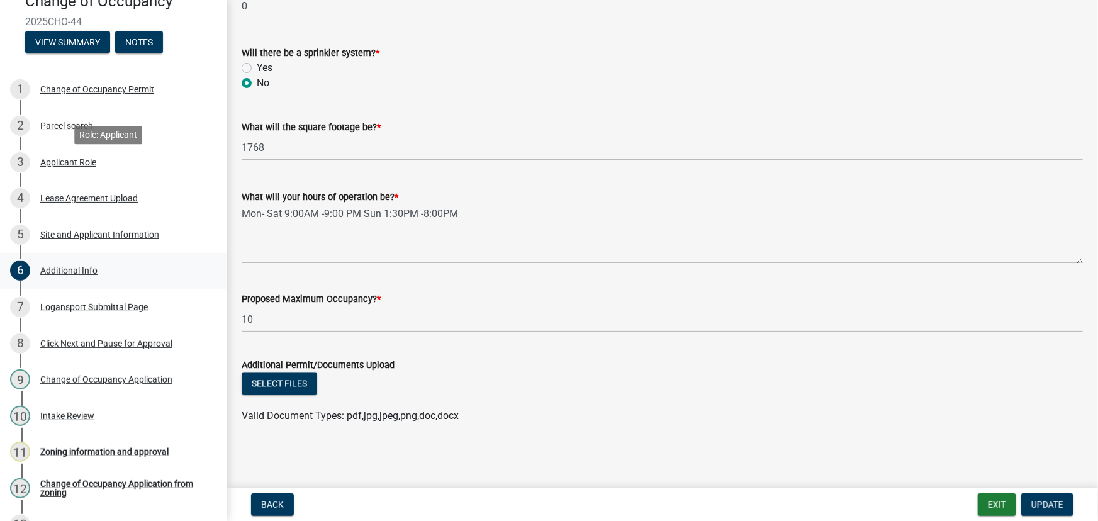
scroll to position [171, 0]
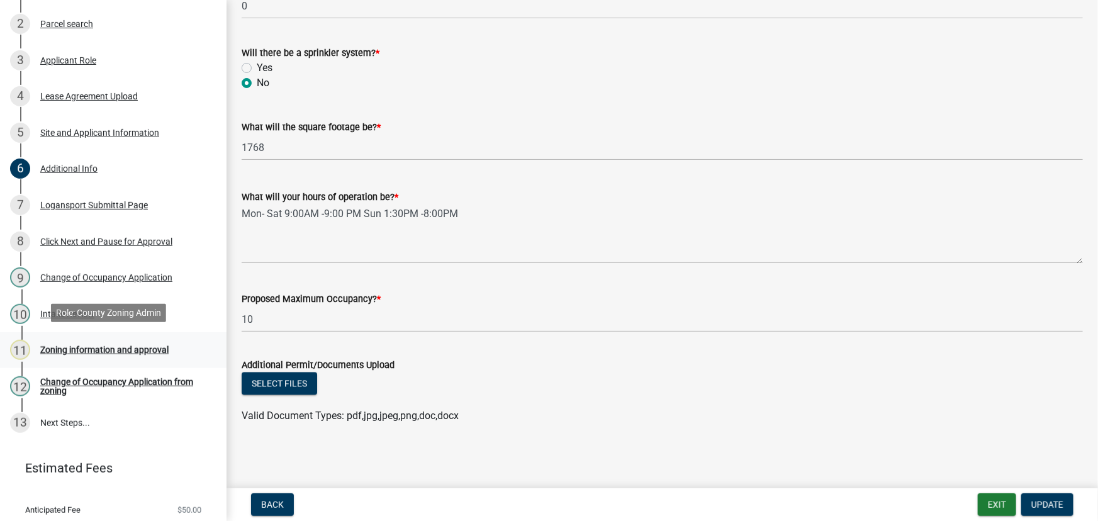
click at [66, 350] on div "Zoning information and approval" at bounding box center [104, 349] width 128 height 9
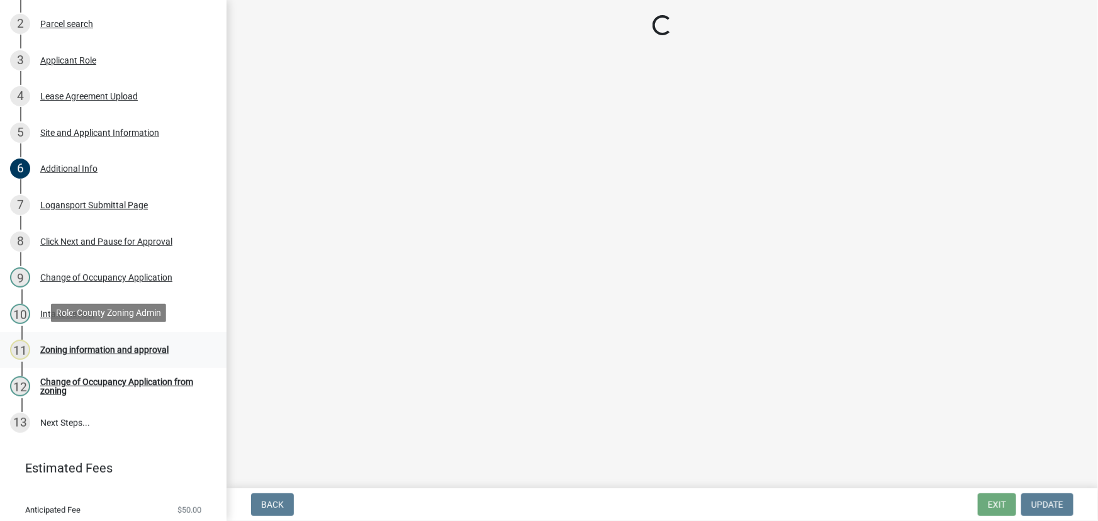
scroll to position [0, 0]
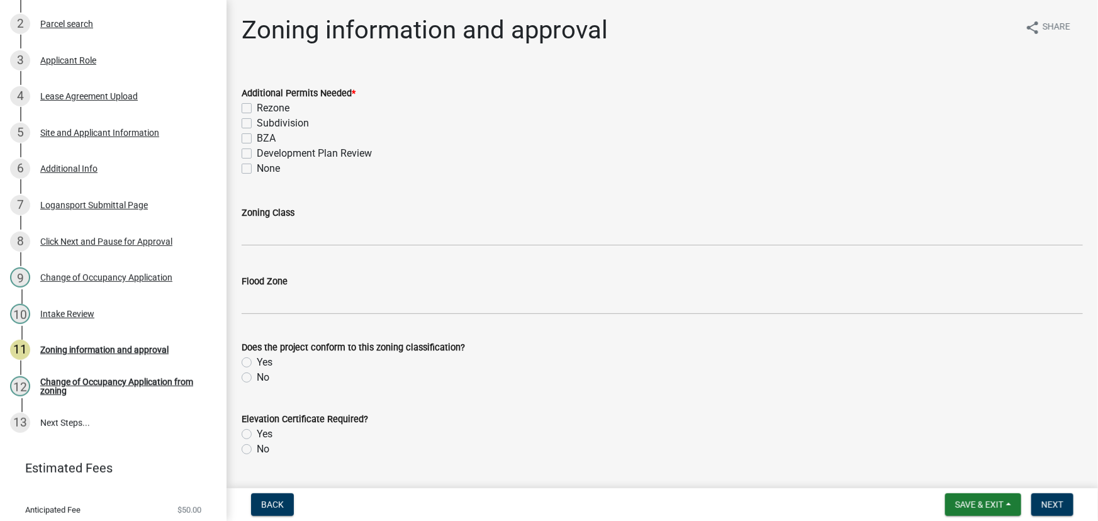
click at [257, 169] on label "None" at bounding box center [268, 168] width 23 height 15
click at [257, 169] on input "None" at bounding box center [261, 165] width 8 height 8
checkbox input "true"
checkbox input "false"
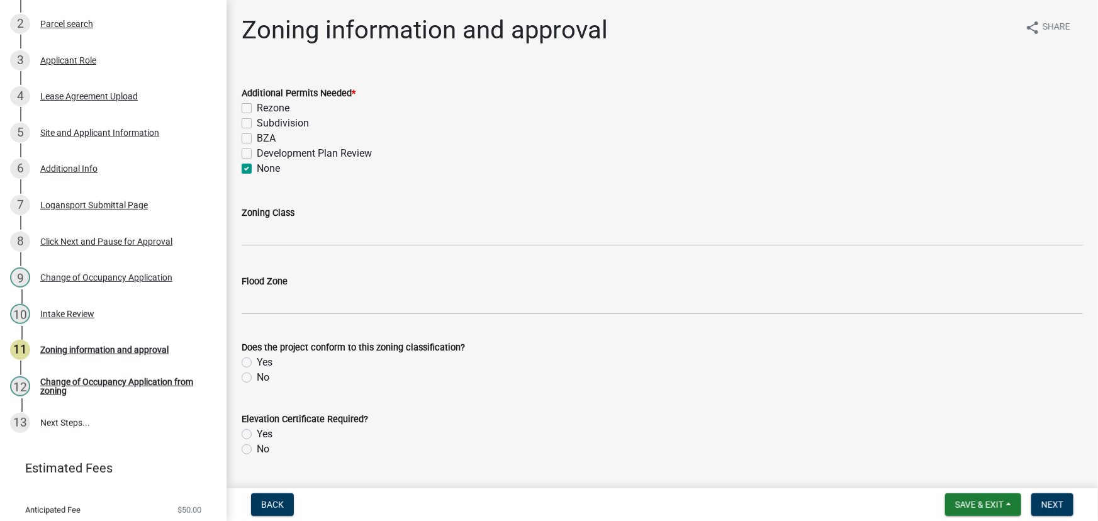
checkbox input "false"
checkbox input "true"
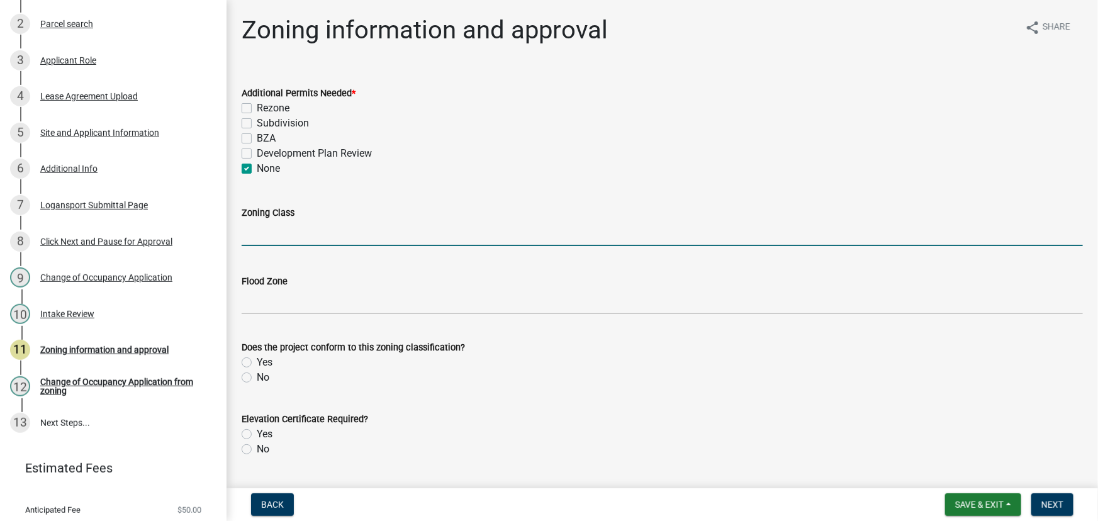
click at [260, 234] on input "Zoning Class" at bounding box center [662, 233] width 841 height 26
type input "B2"
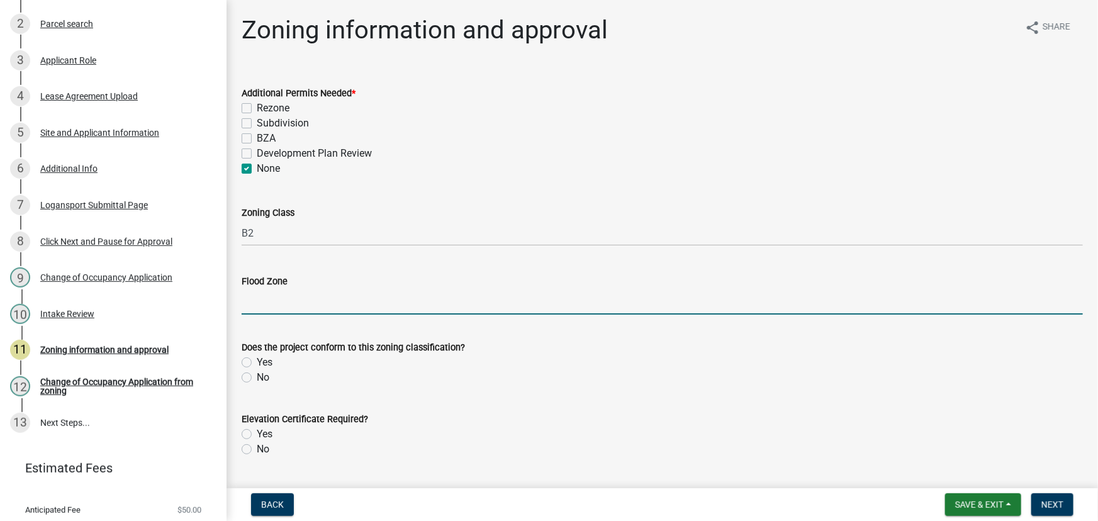
click at [282, 298] on input "Flood Zone" at bounding box center [662, 302] width 841 height 26
type input "X"
click at [257, 374] on label "No" at bounding box center [263, 377] width 13 height 15
click at [257, 374] on input "No" at bounding box center [261, 374] width 8 height 8
radio input "true"
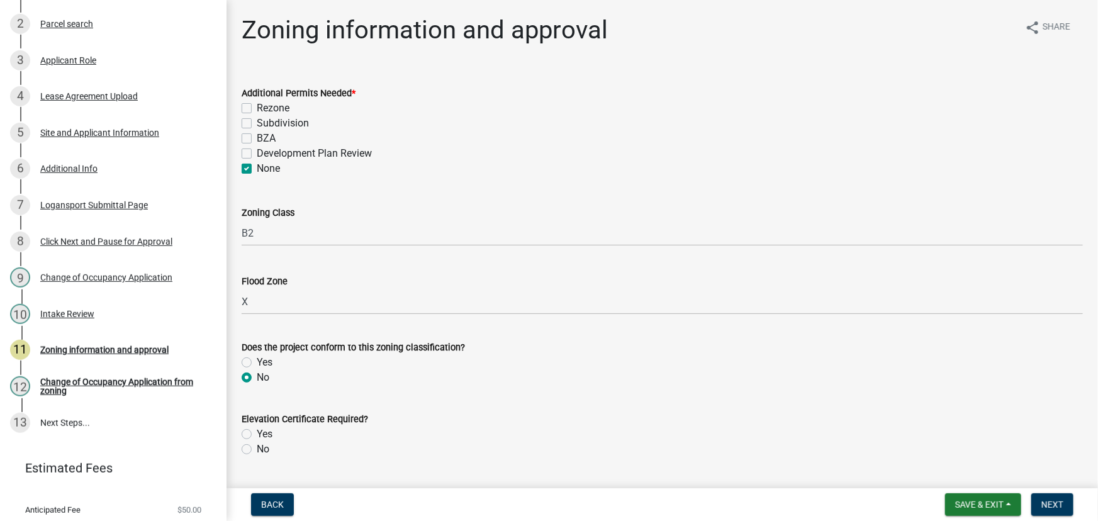
click at [257, 450] on label "No" at bounding box center [263, 449] width 13 height 15
click at [257, 450] on input "No" at bounding box center [261, 446] width 8 height 8
radio input "true"
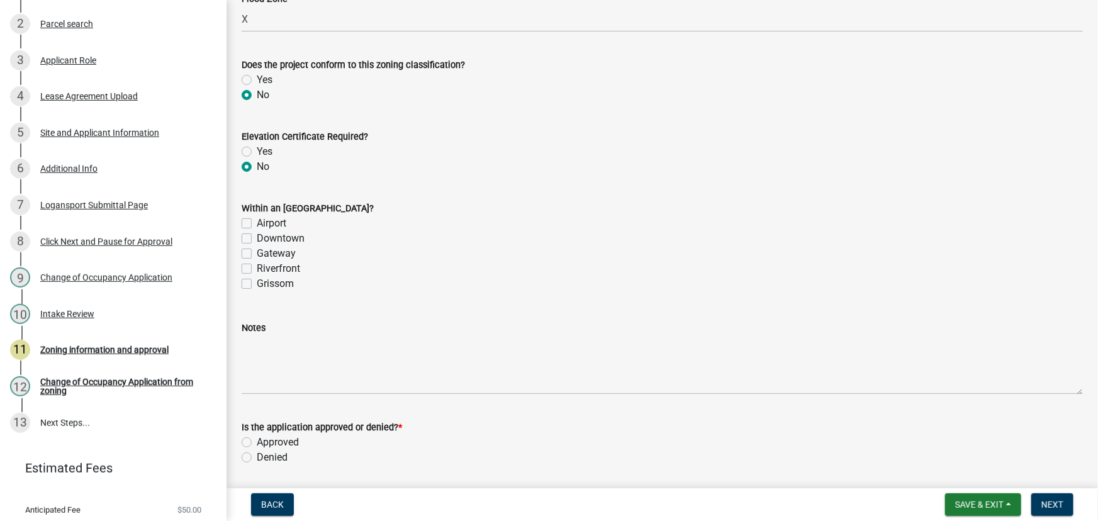
scroll to position [286, 0]
click at [257, 72] on label "Yes" at bounding box center [265, 76] width 16 height 15
click at [257, 72] on input "Yes" at bounding box center [261, 73] width 8 height 8
radio input "true"
click at [257, 238] on label "Downtown" at bounding box center [281, 235] width 48 height 15
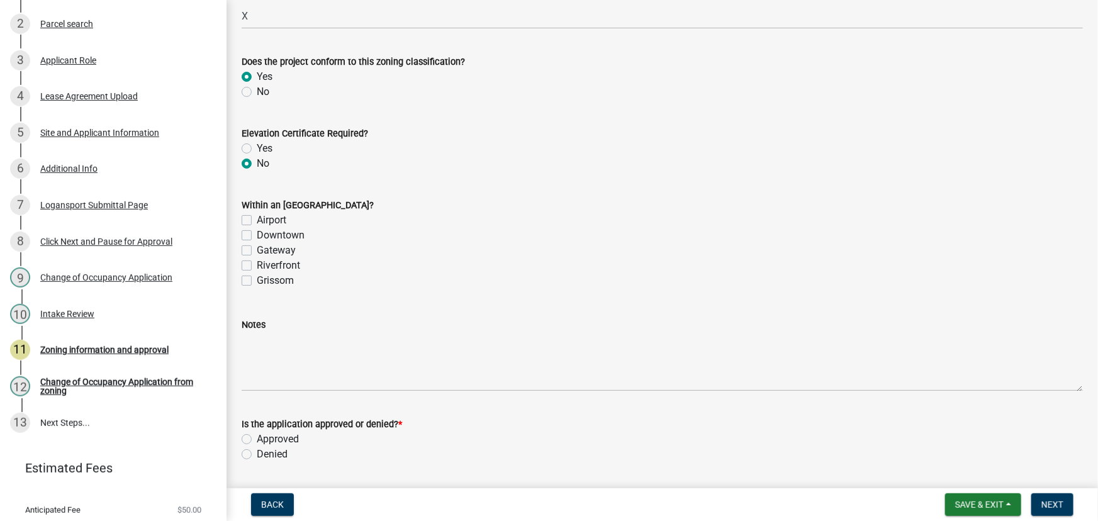
click at [257, 236] on input "Downtown" at bounding box center [261, 232] width 8 height 8
checkbox input "true"
checkbox input "false"
checkbox input "true"
checkbox input "false"
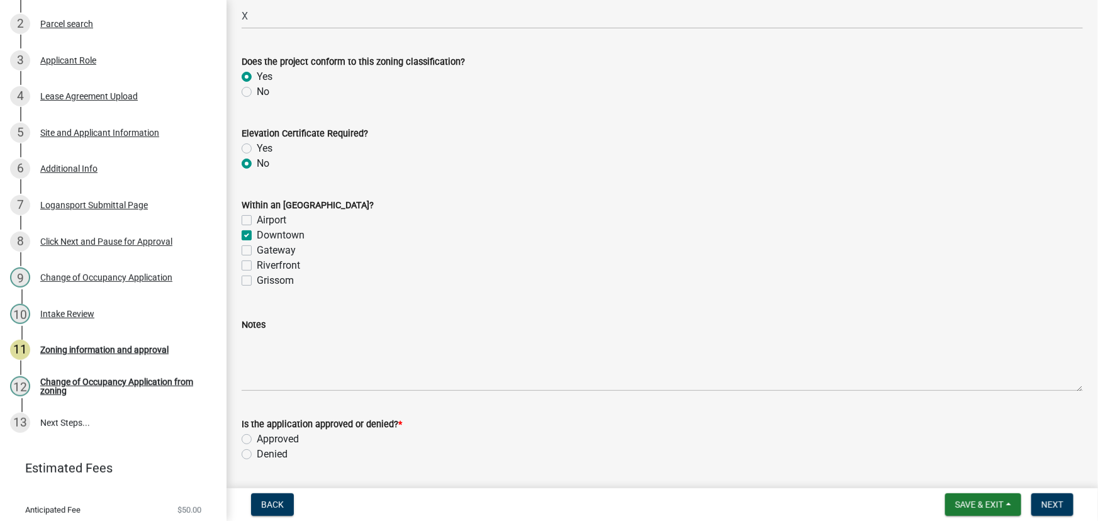
checkbox input "false"
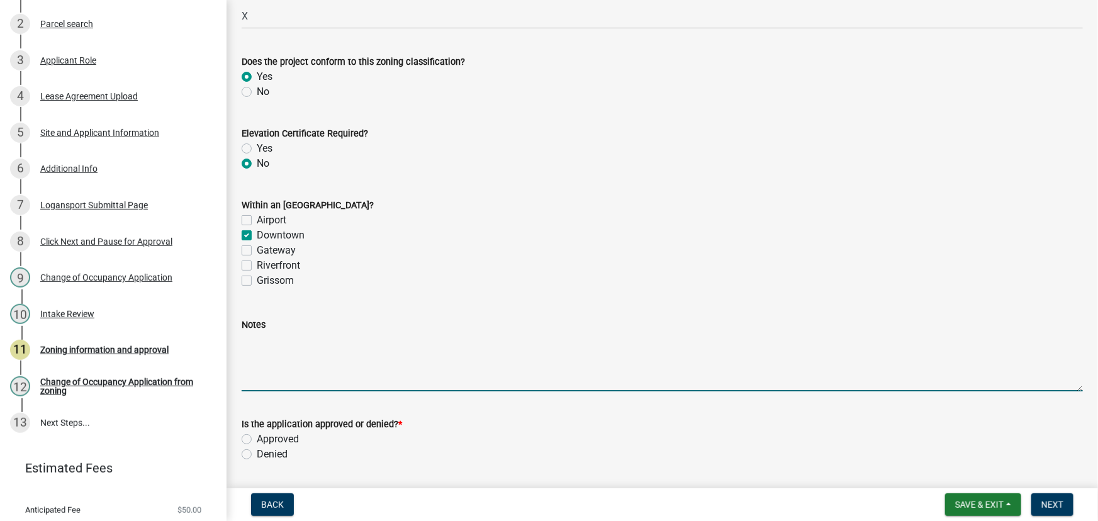
click at [257, 341] on textarea "Notes" at bounding box center [662, 361] width 841 height 59
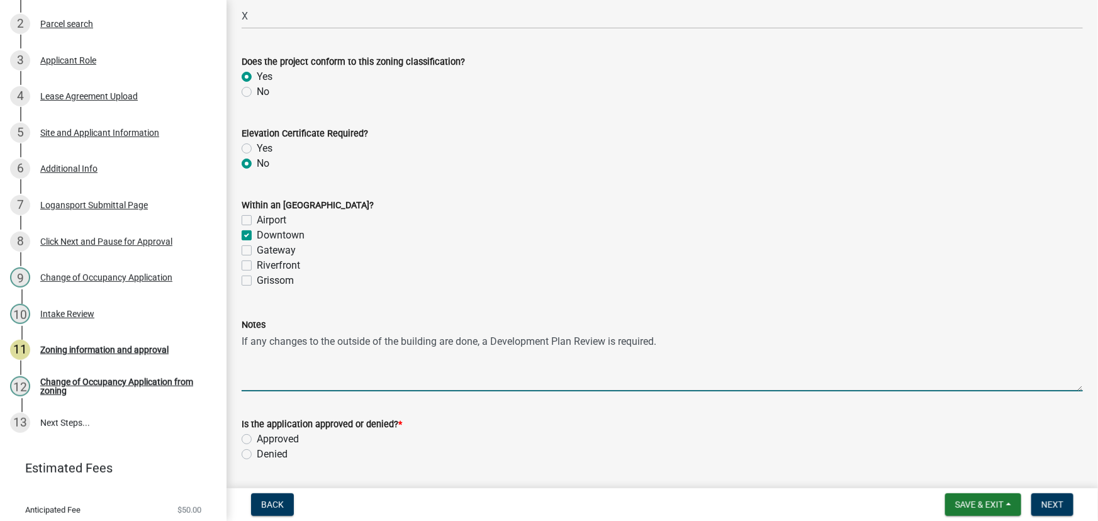
click at [308, 342] on textarea "If any changes to the outside of the building are done, a Development Plan Revi…" at bounding box center [662, 361] width 841 height 59
type textarea "If any changes (signage, paint, etc) to the outside of the building are done, a…"
click at [257, 437] on label "Approved" at bounding box center [278, 438] width 42 height 15
click at [257, 437] on input "Approved" at bounding box center [261, 435] width 8 height 8
radio input "true"
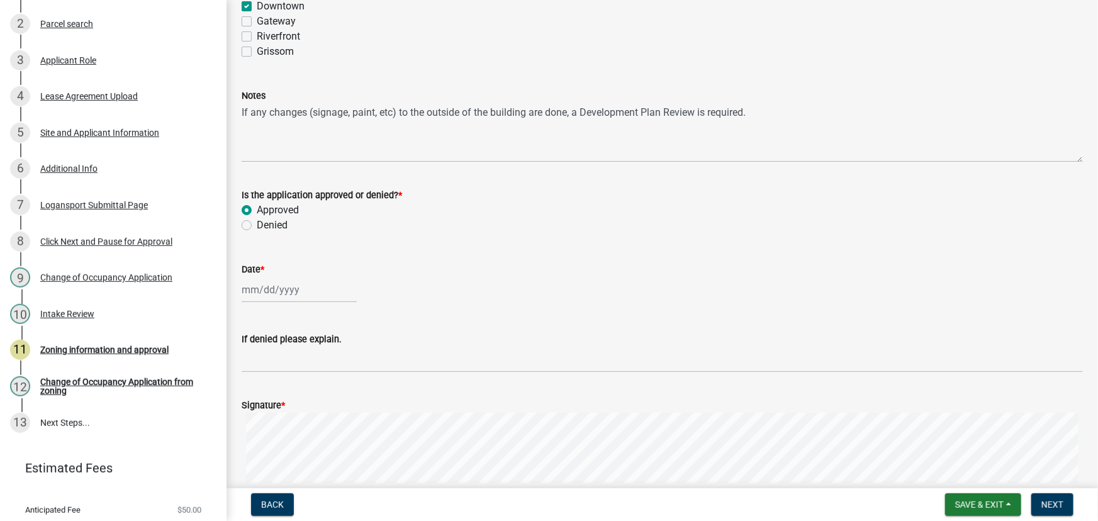
scroll to position [572, 0]
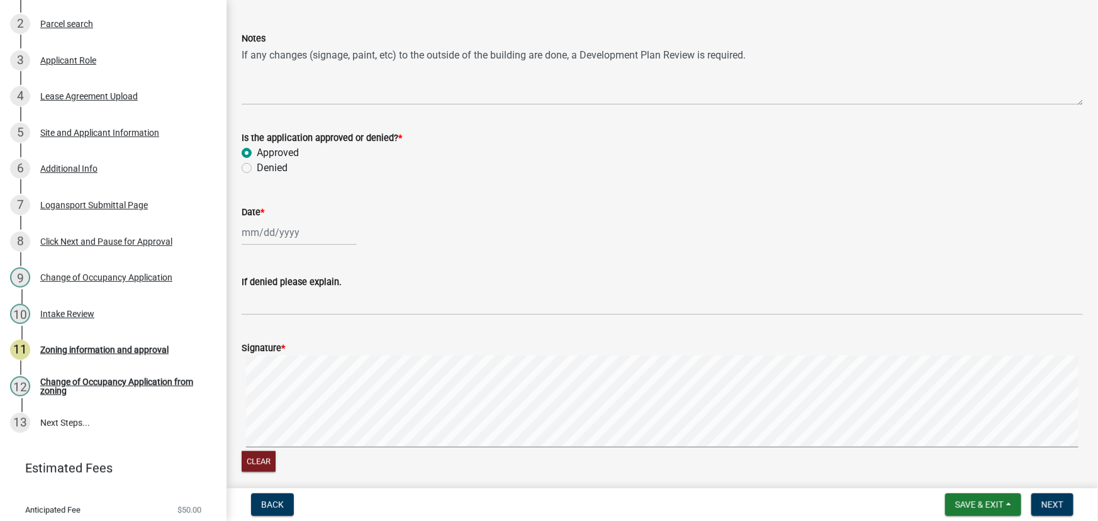
click at [254, 239] on div at bounding box center [299, 233] width 115 height 26
select select "8"
select select "2025"
click at [274, 337] on div "12" at bounding box center [274, 340] width 20 height 20
type input "[DATE]"
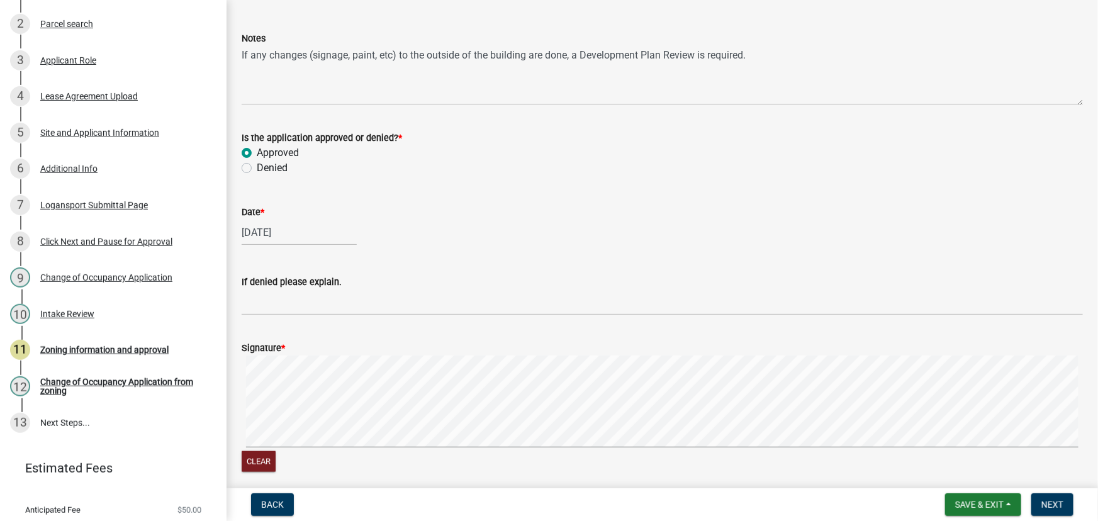
click at [532, 448] on signature-pad at bounding box center [662, 403] width 841 height 96
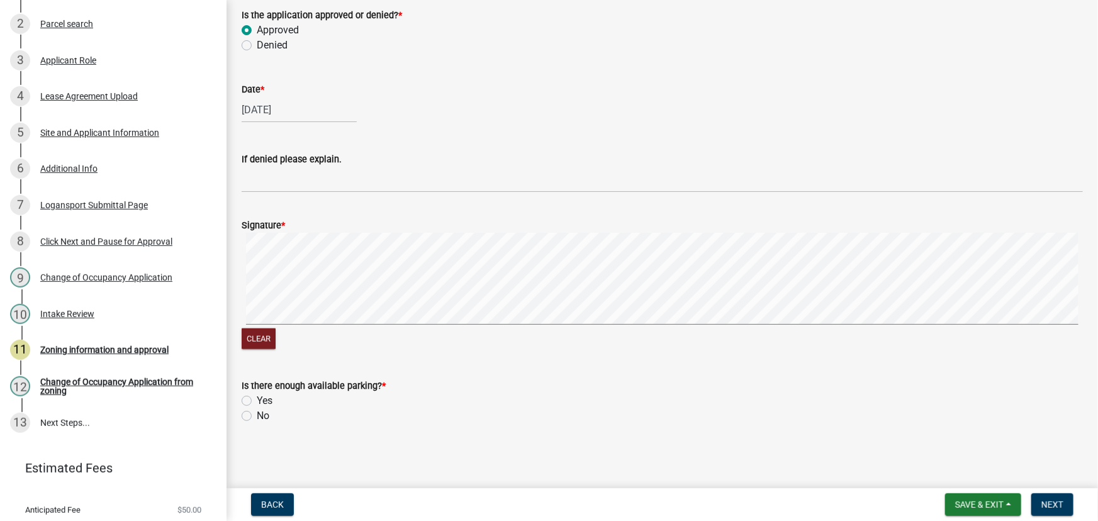
click at [257, 400] on label "Yes" at bounding box center [265, 400] width 16 height 15
click at [257, 400] on input "Yes" at bounding box center [261, 397] width 8 height 8
radio input "true"
click at [1058, 501] on span "Next" at bounding box center [1052, 504] width 22 height 10
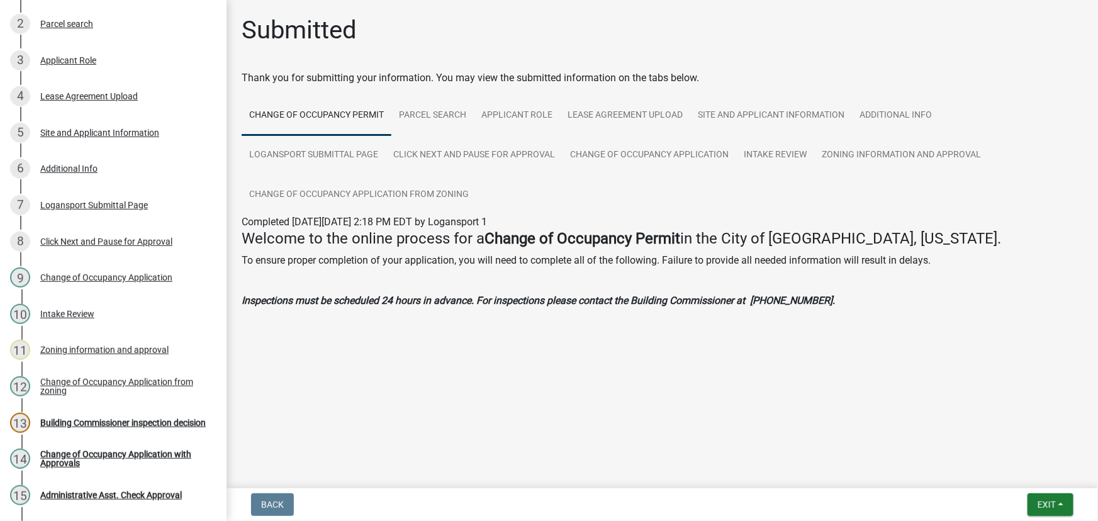
scroll to position [280, 0]
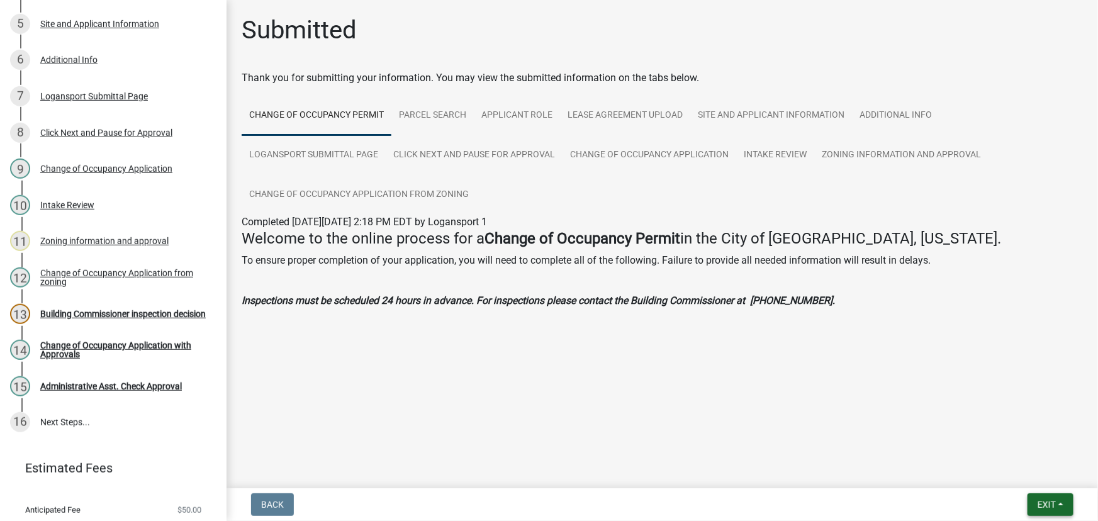
click at [1051, 505] on span "Exit" at bounding box center [1046, 504] width 18 height 10
click at [1007, 462] on button "Save & Exit" at bounding box center [1022, 472] width 101 height 30
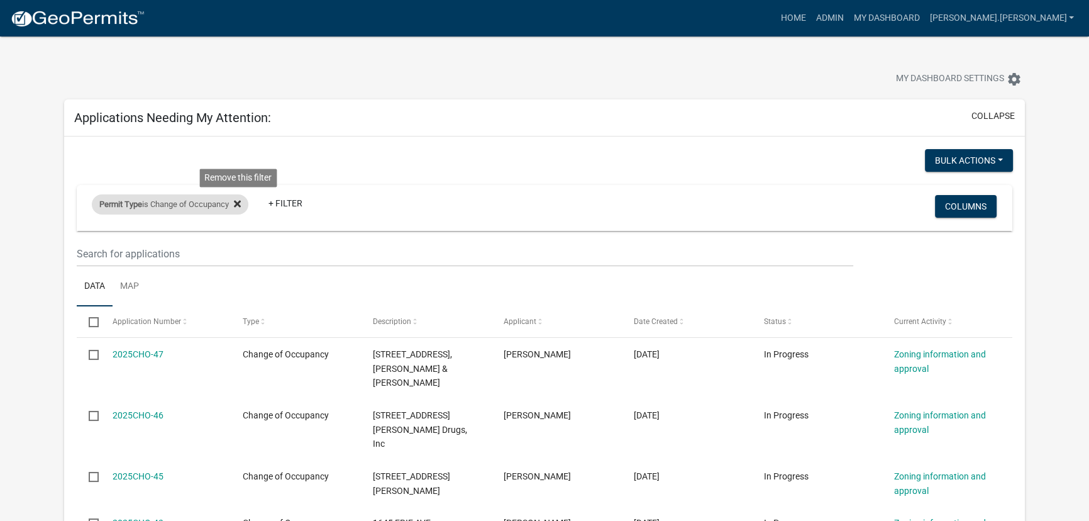
click at [241, 198] on fa-icon at bounding box center [235, 204] width 12 height 20
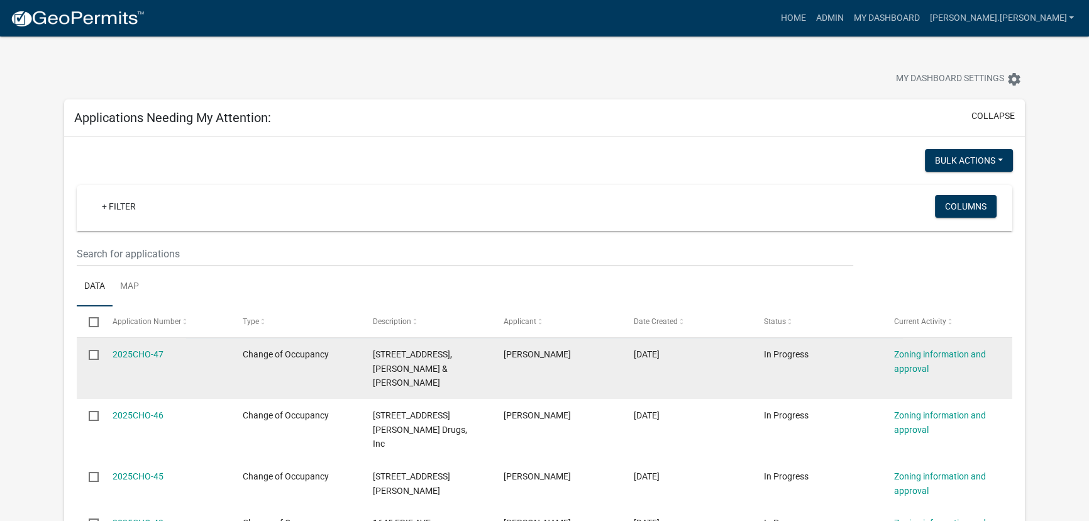
select select "3: 100"
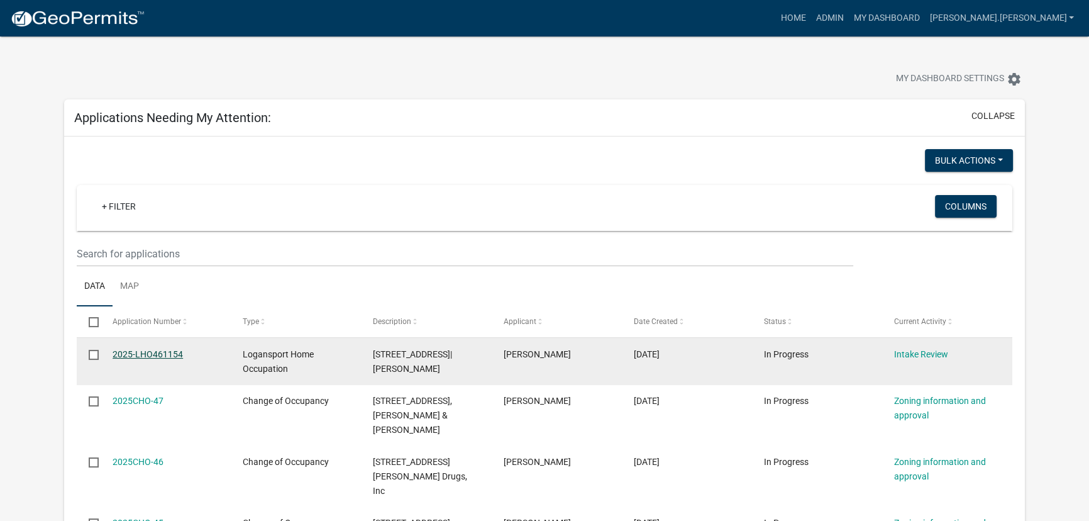
click at [139, 349] on link "2025-LHO461154" at bounding box center [148, 354] width 70 height 10
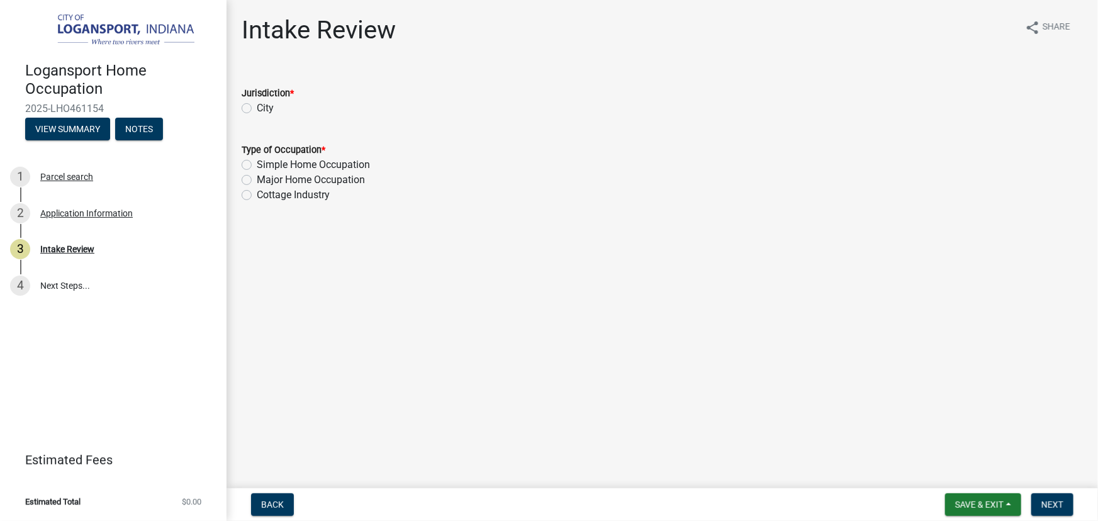
click at [257, 104] on label "City" at bounding box center [265, 108] width 17 height 15
click at [257, 104] on input "City" at bounding box center [261, 105] width 8 height 8
radio input "true"
click at [257, 164] on label "Simple Home Occupation" at bounding box center [313, 164] width 113 height 15
click at [257, 164] on input "Simple Home Occupation" at bounding box center [261, 161] width 8 height 8
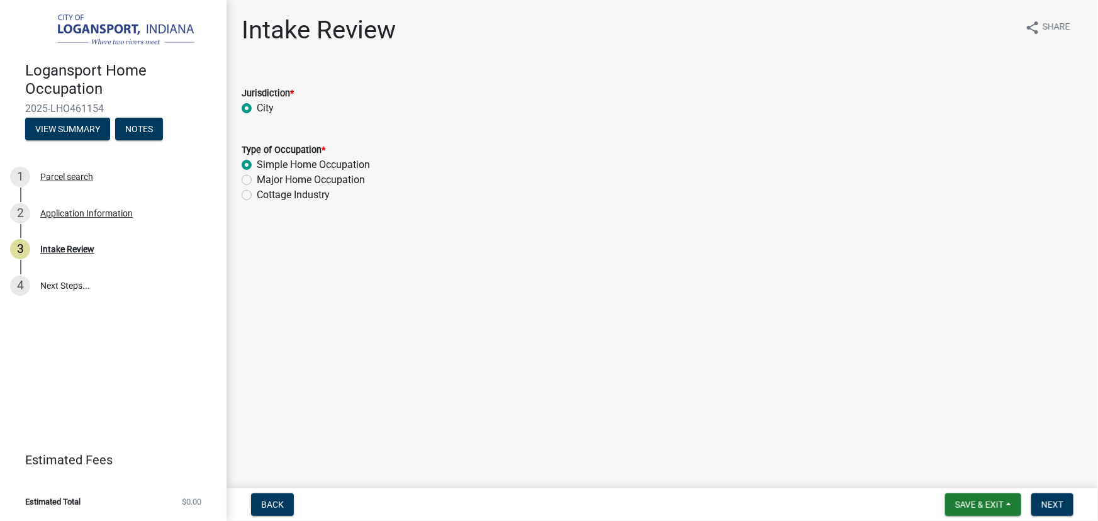
radio input "true"
click at [1050, 503] on span "Next" at bounding box center [1052, 504] width 22 height 10
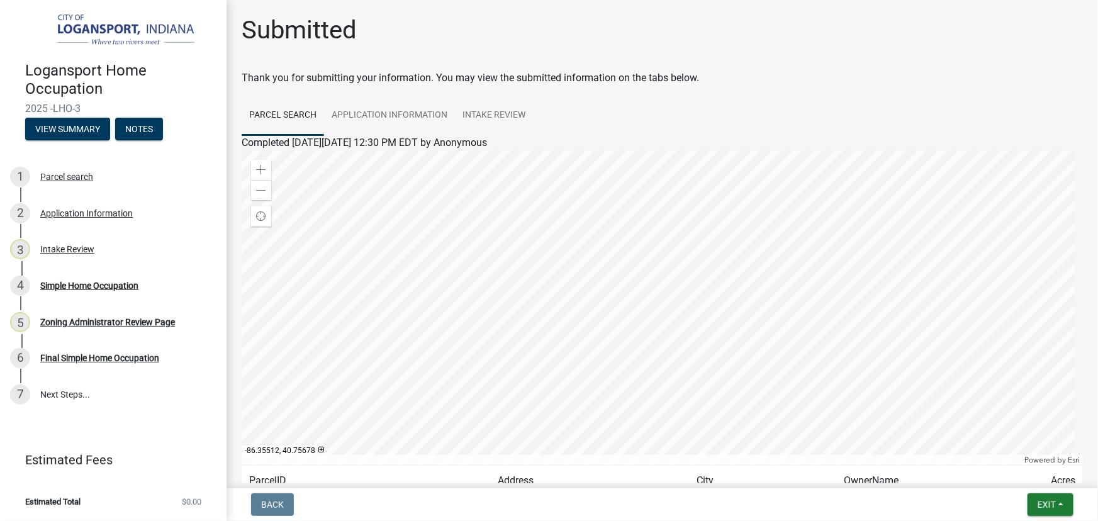
scroll to position [117, 0]
